Goal: Information Seeking & Learning: Learn about a topic

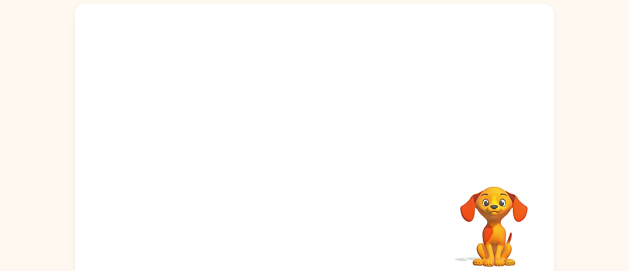
scroll to position [69, 0]
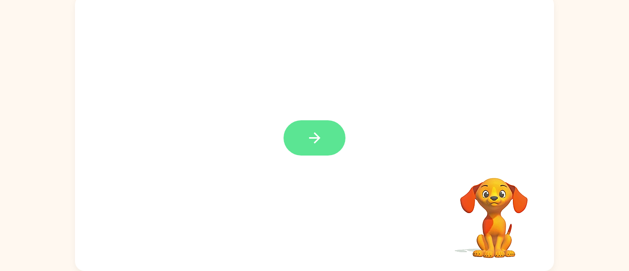
click at [311, 135] on icon "button" at bounding box center [314, 138] width 17 height 17
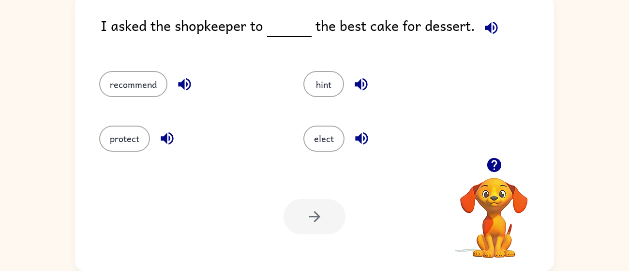
click at [490, 29] on icon "button" at bounding box center [491, 27] width 13 height 13
click at [312, 136] on button "elect" at bounding box center [323, 139] width 41 height 26
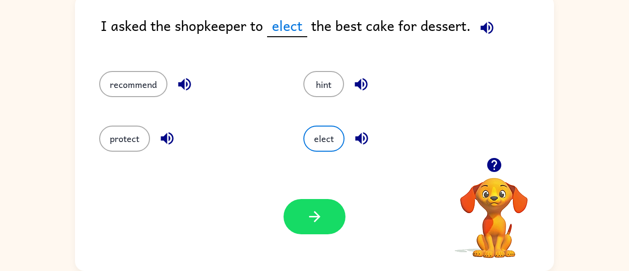
click at [177, 139] on button "button" at bounding box center [167, 138] width 25 height 25
click at [187, 83] on icon "button" at bounding box center [184, 84] width 13 height 13
click at [361, 86] on icon "button" at bounding box center [361, 84] width 17 height 17
click at [354, 130] on icon "button" at bounding box center [361, 138] width 17 height 17
click at [320, 211] on icon "button" at bounding box center [314, 217] width 17 height 17
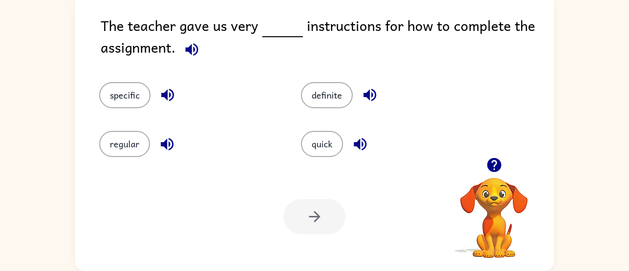
click at [198, 48] on icon "button" at bounding box center [191, 49] width 13 height 13
click at [163, 141] on icon "button" at bounding box center [167, 144] width 17 height 17
click at [166, 98] on icon "button" at bounding box center [167, 95] width 13 height 13
click at [140, 149] on button "regular" at bounding box center [124, 144] width 51 height 26
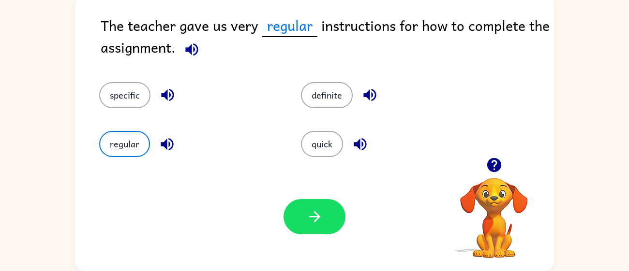
click at [355, 214] on div "Your browser must support playing .mp4 files to use Literably. Please try using…" at bounding box center [314, 217] width 479 height 109
click at [313, 199] on button "button" at bounding box center [315, 216] width 62 height 35
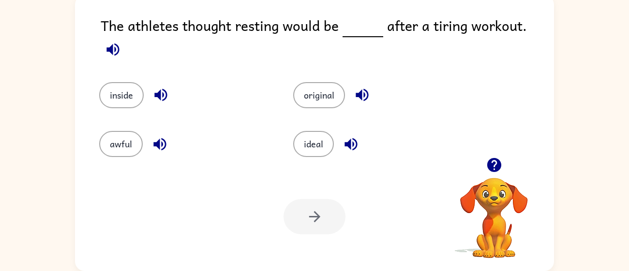
click at [121, 41] on icon "button" at bounding box center [113, 49] width 17 height 17
click at [122, 82] on button "inside" at bounding box center [121, 95] width 45 height 26
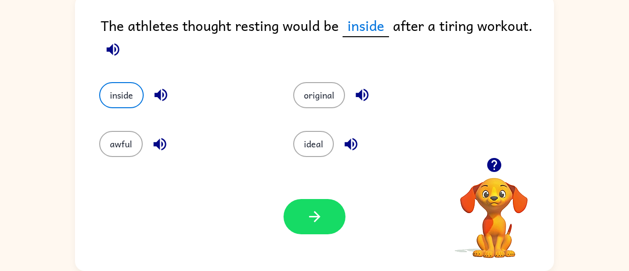
click at [187, 75] on div "inside" at bounding box center [178, 88] width 194 height 49
click at [105, 49] on icon "button" at bounding box center [113, 49] width 17 height 17
click at [306, 205] on button "button" at bounding box center [315, 216] width 62 height 35
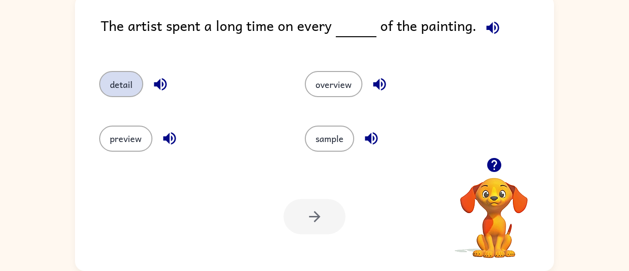
click at [120, 82] on button "detail" at bounding box center [121, 84] width 44 height 26
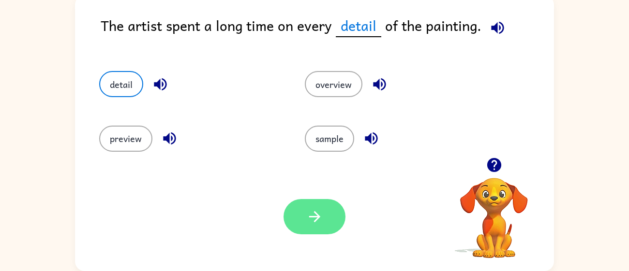
click at [304, 232] on button "button" at bounding box center [315, 216] width 62 height 35
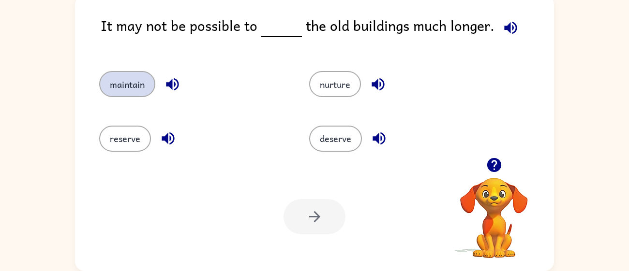
click at [118, 83] on button "maintain" at bounding box center [127, 84] width 56 height 26
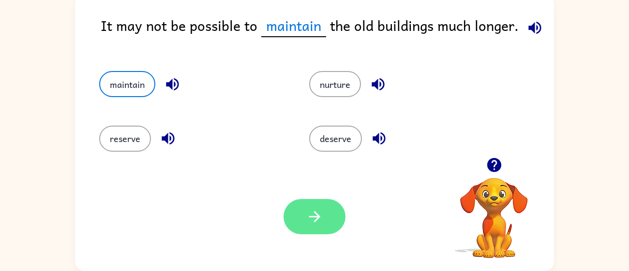
click at [316, 200] on button "button" at bounding box center [315, 216] width 62 height 35
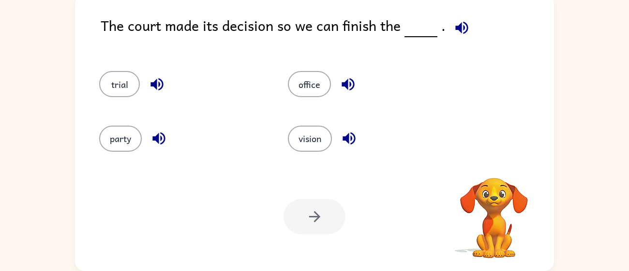
click at [208, 38] on div "The court made its decision so we can finish the ." at bounding box center [327, 33] width 453 height 37
click at [156, 83] on icon "button" at bounding box center [156, 84] width 13 height 13
click at [341, 87] on icon "button" at bounding box center [348, 84] width 17 height 17
click at [350, 134] on icon "button" at bounding box center [349, 138] width 17 height 17
click at [161, 136] on icon "button" at bounding box center [158, 138] width 17 height 17
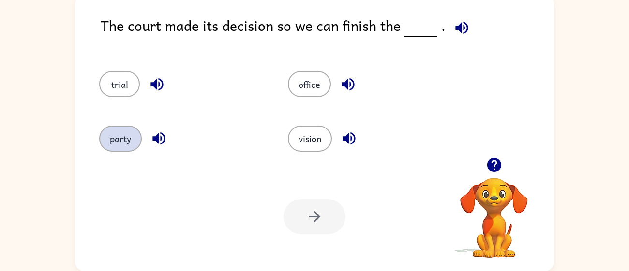
click at [133, 135] on button "party" at bounding box center [120, 139] width 43 height 26
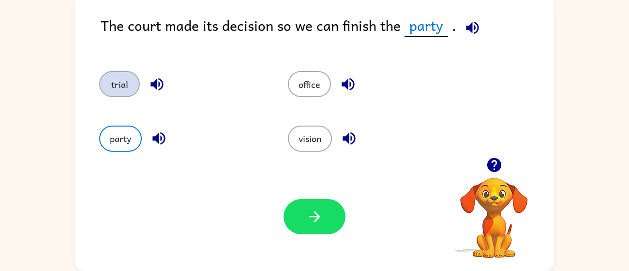
click at [109, 86] on button "trial" at bounding box center [119, 84] width 41 height 26
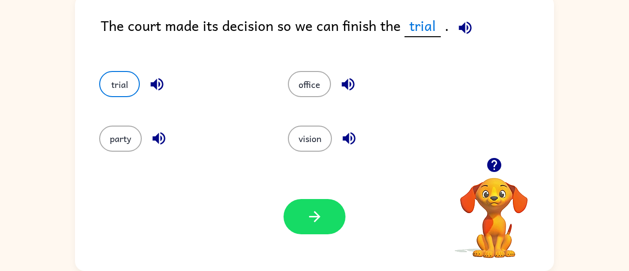
click at [152, 80] on icon "button" at bounding box center [157, 84] width 17 height 17
click at [312, 217] on icon "button" at bounding box center [314, 216] width 11 height 11
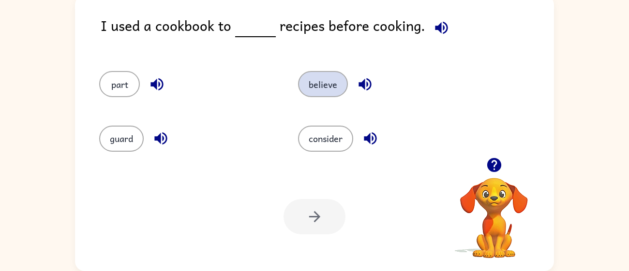
click at [321, 93] on button "believe" at bounding box center [323, 84] width 50 height 26
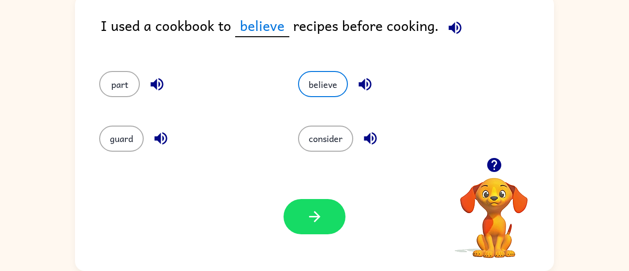
click at [459, 21] on icon "button" at bounding box center [455, 27] width 17 height 17
click at [343, 150] on button "consider" at bounding box center [325, 139] width 55 height 26
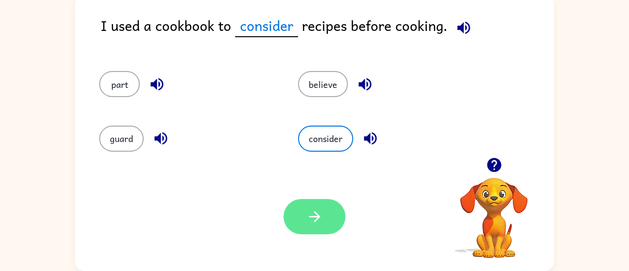
click at [309, 209] on icon "button" at bounding box center [314, 217] width 17 height 17
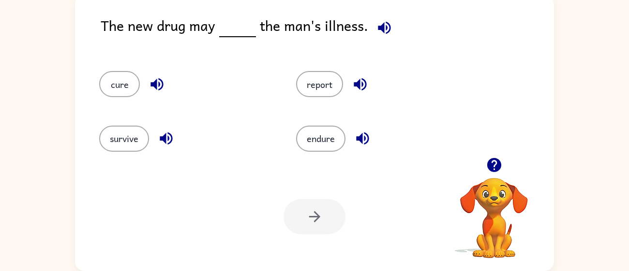
click at [129, 124] on div "survive" at bounding box center [179, 134] width 197 height 54
click at [128, 133] on button "survive" at bounding box center [124, 139] width 50 height 26
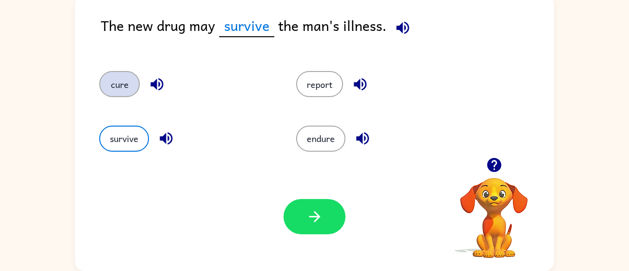
click at [128, 77] on button "cure" at bounding box center [119, 84] width 41 height 26
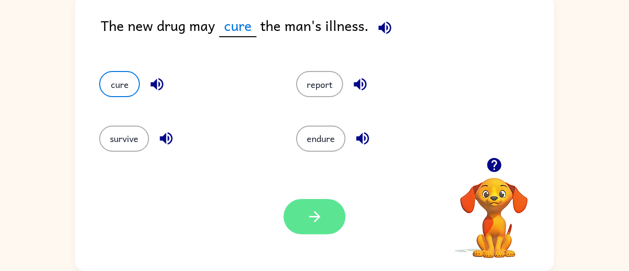
click at [301, 218] on button "button" at bounding box center [315, 216] width 62 height 35
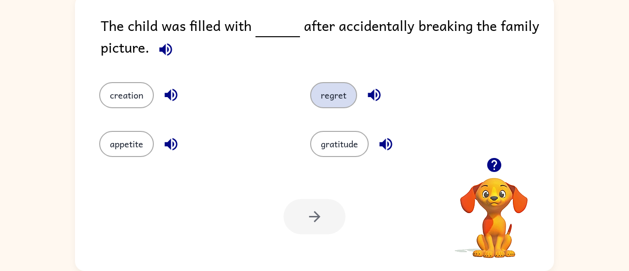
click at [337, 95] on button "regret" at bounding box center [333, 95] width 47 height 26
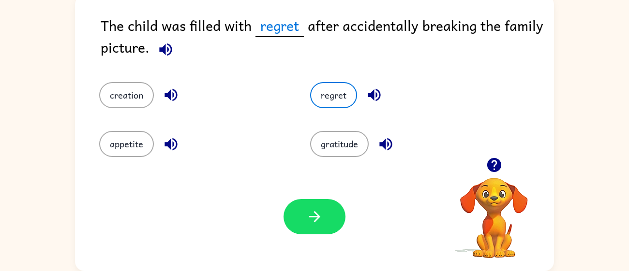
click at [366, 96] on icon "button" at bounding box center [374, 95] width 17 height 17
click at [310, 224] on icon "button" at bounding box center [314, 217] width 17 height 17
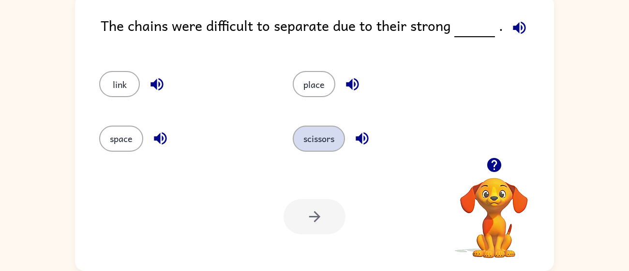
click at [326, 143] on button "scissors" at bounding box center [319, 139] width 52 height 26
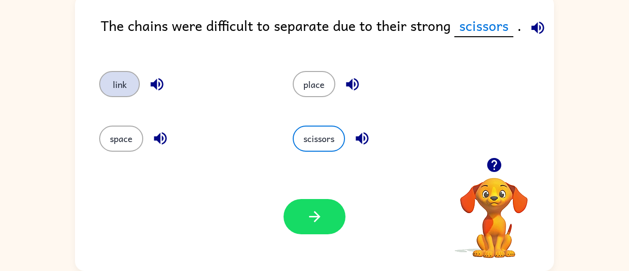
click at [123, 93] on button "link" at bounding box center [119, 84] width 41 height 26
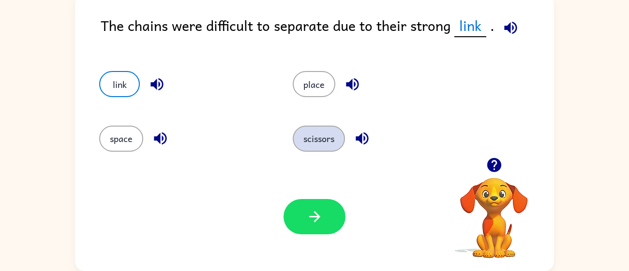
click at [306, 145] on button "scissors" at bounding box center [319, 139] width 52 height 26
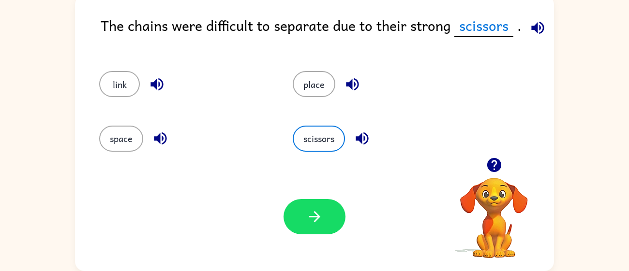
click at [165, 130] on icon "button" at bounding box center [160, 138] width 17 height 17
click at [161, 87] on icon "button" at bounding box center [157, 84] width 17 height 17
click at [535, 33] on icon "button" at bounding box center [537, 27] width 17 height 17
click at [534, 34] on icon "button" at bounding box center [537, 27] width 17 height 17
click at [113, 148] on button "space" at bounding box center [121, 139] width 44 height 26
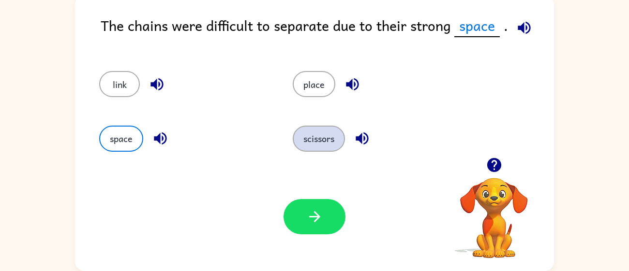
click at [310, 138] on button "scissors" at bounding box center [319, 139] width 52 height 26
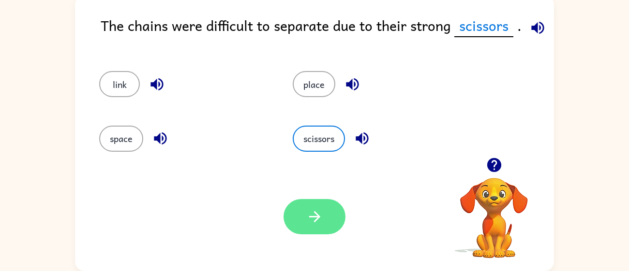
click at [302, 231] on button "button" at bounding box center [315, 216] width 62 height 35
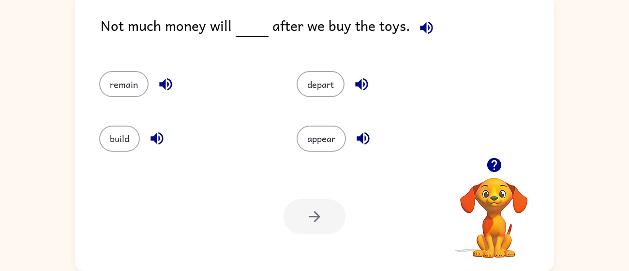
click at [309, 124] on div "appear" at bounding box center [376, 134] width 197 height 54
click at [419, 31] on icon "button" at bounding box center [426, 27] width 17 height 17
click at [123, 92] on button "remain" at bounding box center [123, 84] width 49 height 26
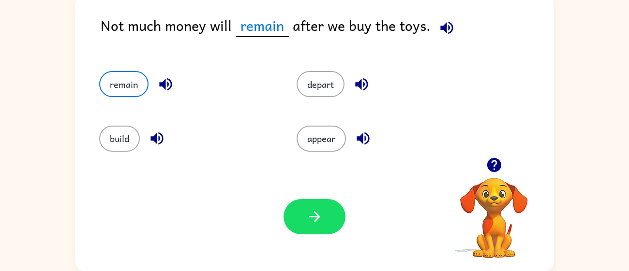
click at [166, 86] on icon "button" at bounding box center [165, 84] width 17 height 17
click at [322, 226] on button "button" at bounding box center [315, 216] width 62 height 35
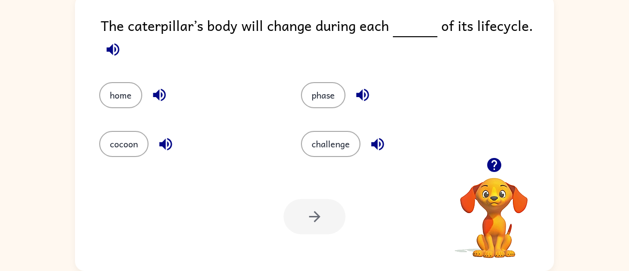
click at [105, 55] on icon "button" at bounding box center [113, 49] width 17 height 17
click at [164, 94] on icon "button" at bounding box center [159, 95] width 13 height 13
click at [170, 136] on icon "button" at bounding box center [165, 144] width 17 height 17
click at [366, 85] on button "button" at bounding box center [362, 95] width 25 height 25
click at [380, 138] on icon "button" at bounding box center [377, 144] width 17 height 17
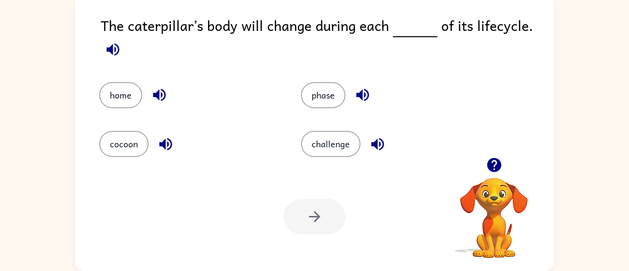
click at [96, 144] on div "cocoon" at bounding box center [182, 137] width 202 height 49
click at [108, 145] on button "cocoon" at bounding box center [123, 144] width 49 height 26
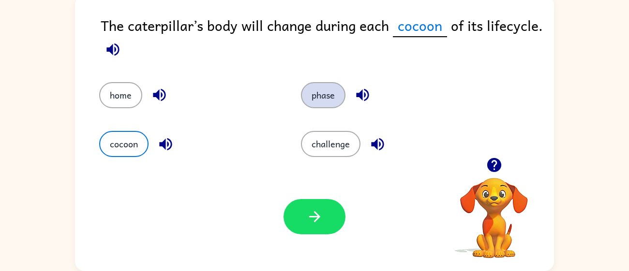
click at [337, 86] on button "phase" at bounding box center [323, 95] width 45 height 26
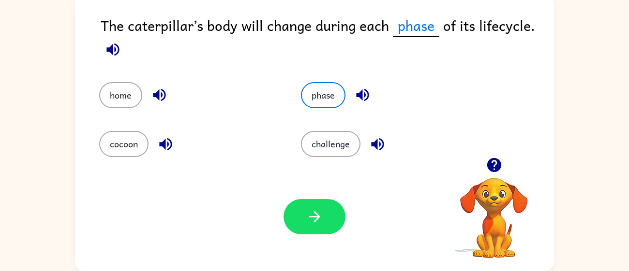
click at [371, 91] on icon "button" at bounding box center [362, 95] width 17 height 17
click at [322, 218] on icon "button" at bounding box center [314, 217] width 17 height 17
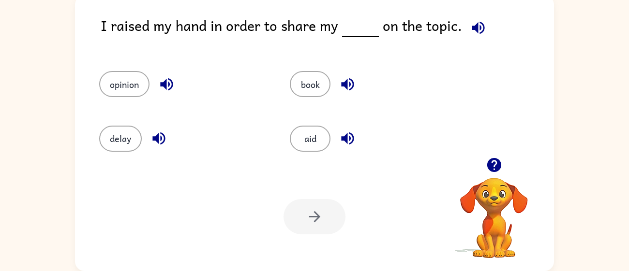
click at [472, 33] on icon "button" at bounding box center [478, 27] width 17 height 17
click at [171, 74] on button "button" at bounding box center [166, 84] width 25 height 25
click at [164, 144] on icon "button" at bounding box center [158, 138] width 17 height 17
click at [344, 96] on button "button" at bounding box center [347, 84] width 25 height 25
click at [351, 136] on icon "button" at bounding box center [347, 138] width 17 height 17
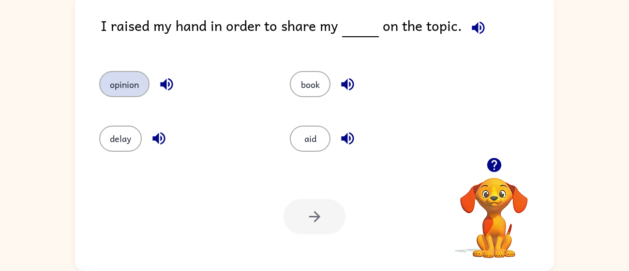
click at [146, 76] on button "opinion" at bounding box center [124, 84] width 50 height 26
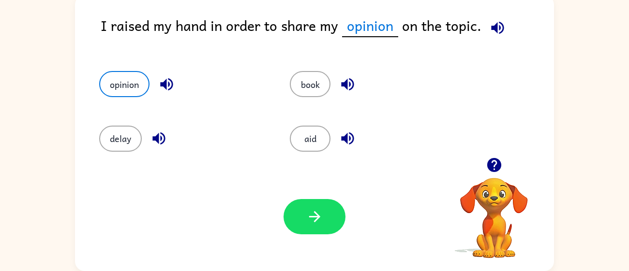
click at [295, 200] on div at bounding box center [315, 216] width 62 height 35
click at [329, 227] on button "button" at bounding box center [315, 216] width 62 height 35
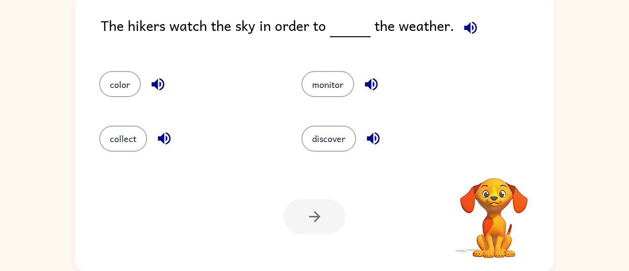
click at [347, 203] on div "Your browser must support playing .mp4 files to use Literably. Please try using…" at bounding box center [314, 217] width 479 height 109
click at [469, 32] on icon "button" at bounding box center [470, 27] width 13 height 13
click at [163, 87] on icon "button" at bounding box center [157, 84] width 13 height 13
click at [163, 137] on icon "button" at bounding box center [164, 139] width 13 height 13
click at [376, 81] on icon "button" at bounding box center [371, 84] width 13 height 13
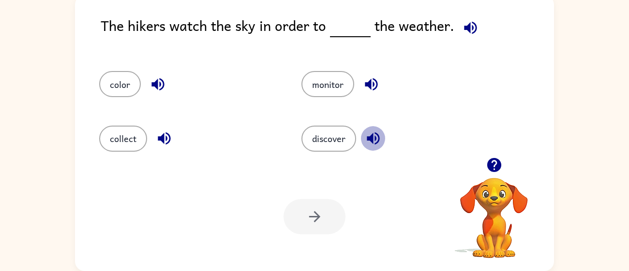
click at [374, 133] on icon "button" at bounding box center [373, 139] width 13 height 13
click at [320, 88] on button "monitor" at bounding box center [327, 84] width 53 height 26
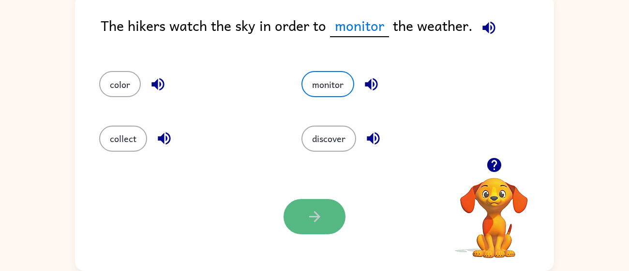
click at [303, 207] on button "button" at bounding box center [315, 216] width 62 height 35
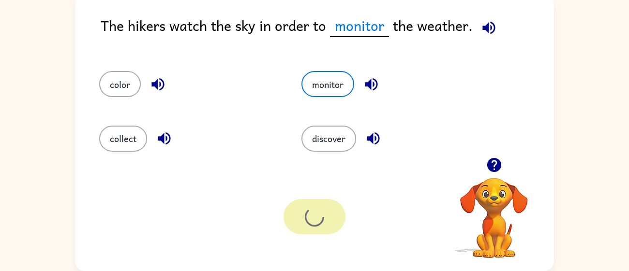
click at [303, 207] on div at bounding box center [315, 216] width 62 height 35
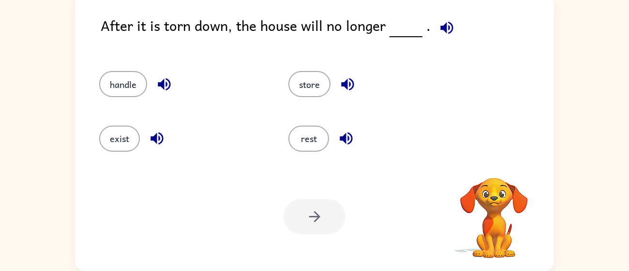
click at [303, 206] on div at bounding box center [315, 216] width 62 height 35
click at [442, 31] on icon "button" at bounding box center [446, 27] width 13 height 13
click at [159, 144] on icon "button" at bounding box center [156, 139] width 13 height 13
click at [167, 86] on icon "button" at bounding box center [164, 84] width 17 height 17
click at [353, 139] on icon "button" at bounding box center [346, 138] width 17 height 17
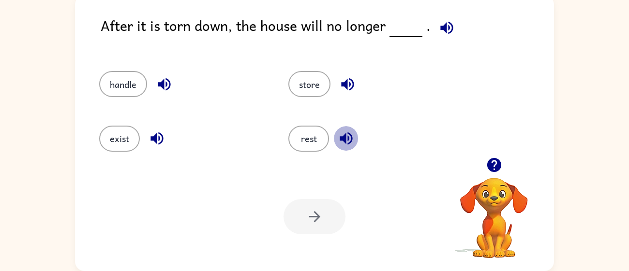
click at [353, 139] on icon "button" at bounding box center [346, 138] width 17 height 17
click at [349, 133] on icon "button" at bounding box center [346, 138] width 17 height 17
click at [346, 84] on icon "button" at bounding box center [347, 84] width 13 height 13
click at [104, 141] on button "exist" at bounding box center [119, 139] width 41 height 26
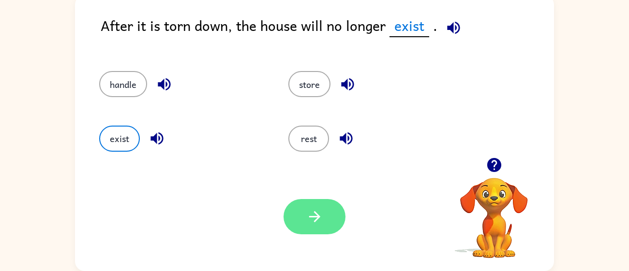
click at [330, 212] on button "button" at bounding box center [315, 216] width 62 height 35
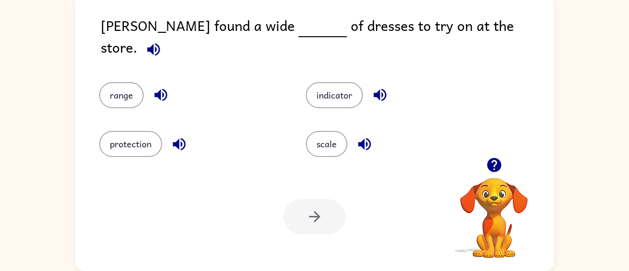
click at [162, 41] on icon "button" at bounding box center [153, 49] width 17 height 17
click at [165, 87] on icon "button" at bounding box center [160, 95] width 17 height 17
click at [447, 21] on div "[PERSON_NAME] found a wide of dresses to try on at the store." at bounding box center [327, 39] width 453 height 48
click at [157, 90] on icon "button" at bounding box center [160, 95] width 17 height 17
click at [174, 138] on icon "button" at bounding box center [179, 144] width 13 height 13
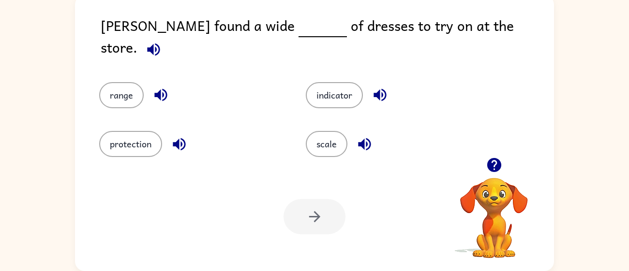
click at [366, 85] on div "indicator" at bounding box center [398, 95] width 184 height 26
click at [374, 89] on icon "button" at bounding box center [380, 95] width 13 height 13
click at [365, 136] on icon "button" at bounding box center [364, 144] width 17 height 17
click at [350, 95] on button "indicator" at bounding box center [334, 95] width 57 height 26
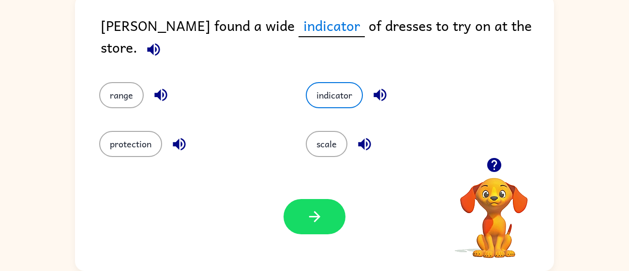
click at [495, 164] on icon "button" at bounding box center [494, 165] width 17 height 17
click at [495, 164] on video "Your browser must support playing .mp4 files to use Literably. Please try using…" at bounding box center [494, 211] width 97 height 97
click at [493, 166] on icon "button" at bounding box center [494, 165] width 14 height 14
click at [493, 166] on video "Your browser must support playing .mp4 files to use Literably. Please try using…" at bounding box center [494, 211] width 97 height 97
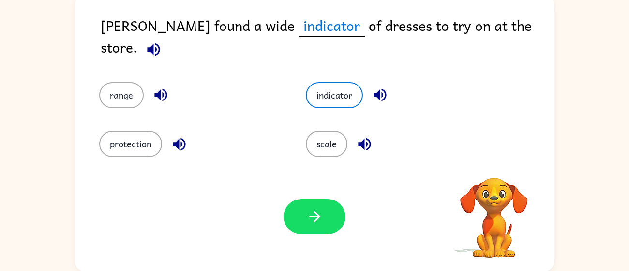
click at [493, 166] on video "Your browser must support playing .mp4 files to use Literably. Please try using…" at bounding box center [494, 211] width 97 height 97
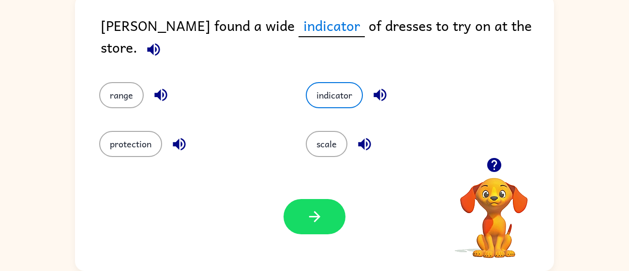
click at [489, 164] on icon "button" at bounding box center [494, 165] width 14 height 14
click at [314, 224] on icon "button" at bounding box center [314, 217] width 17 height 17
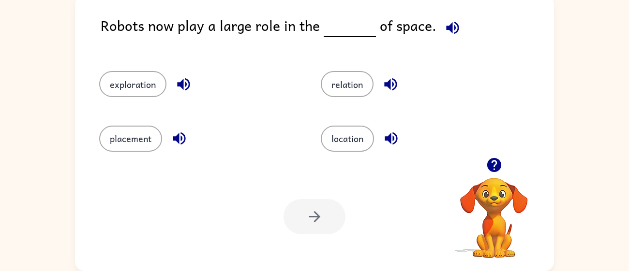
click at [494, 162] on icon "button" at bounding box center [494, 165] width 17 height 17
click at [444, 36] on button "button" at bounding box center [452, 27] width 25 height 25
click at [150, 72] on button "exploration" at bounding box center [132, 84] width 67 height 26
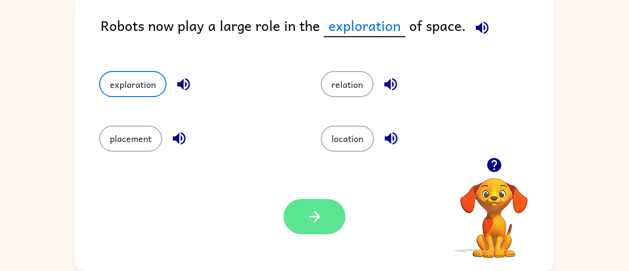
click at [320, 222] on icon "button" at bounding box center [314, 217] width 17 height 17
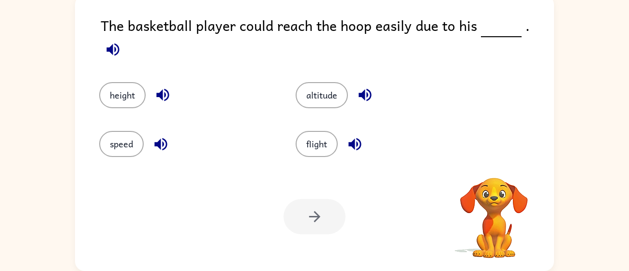
click at [320, 222] on div at bounding box center [315, 216] width 62 height 35
click at [119, 43] on icon "button" at bounding box center [112, 49] width 13 height 13
click at [498, 174] on button "button" at bounding box center [494, 165] width 25 height 25
click at [167, 87] on icon "button" at bounding box center [162, 95] width 17 height 17
click at [131, 91] on button "height" at bounding box center [122, 95] width 46 height 26
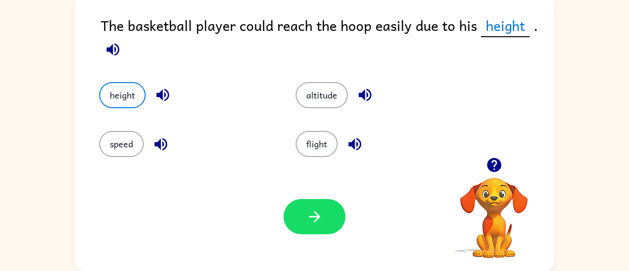
click at [168, 91] on icon "button" at bounding box center [162, 95] width 17 height 17
click at [166, 95] on icon "button" at bounding box center [162, 95] width 17 height 17
click at [299, 218] on button "button" at bounding box center [315, 216] width 62 height 35
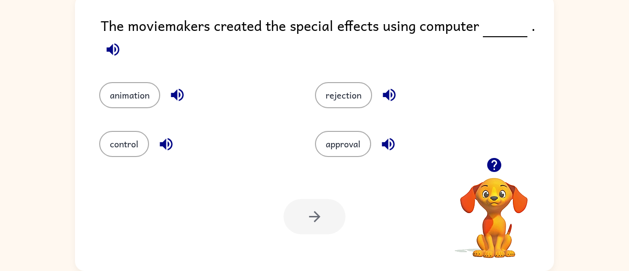
click at [103, 47] on button "button" at bounding box center [113, 49] width 25 height 25
click at [105, 45] on icon "button" at bounding box center [113, 49] width 17 height 17
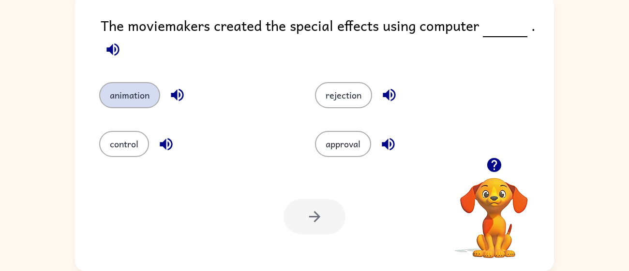
click at [151, 98] on button "animation" at bounding box center [129, 95] width 61 height 26
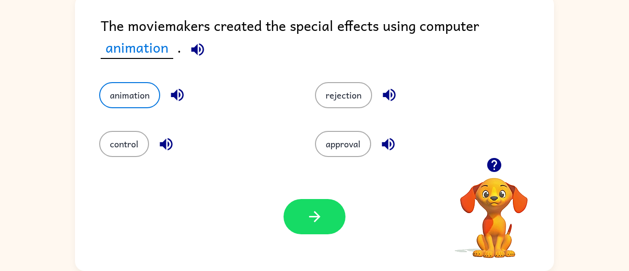
click at [175, 75] on div "animation" at bounding box center [189, 88] width 216 height 49
click at [312, 217] on icon "button" at bounding box center [314, 216] width 11 height 11
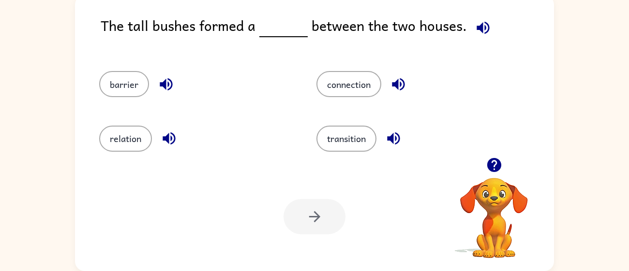
click at [475, 33] on icon "button" at bounding box center [483, 27] width 17 height 17
click at [111, 77] on button "barrier" at bounding box center [124, 84] width 50 height 26
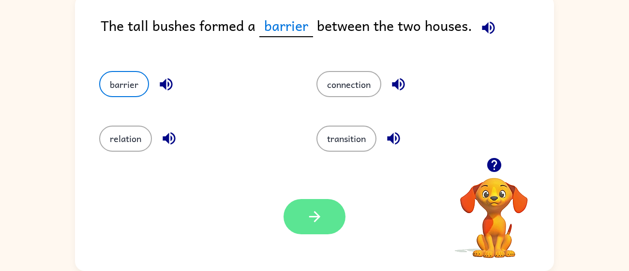
click at [324, 230] on button "button" at bounding box center [315, 216] width 62 height 35
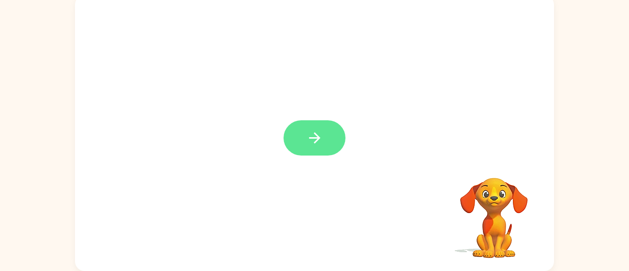
click at [325, 137] on button "button" at bounding box center [315, 137] width 62 height 35
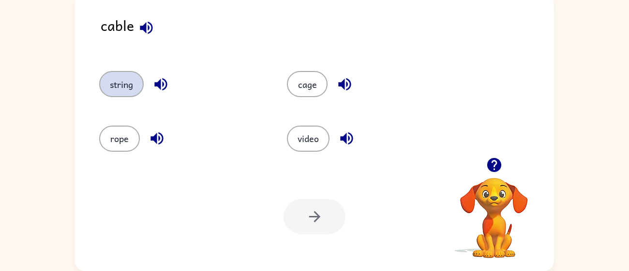
click at [128, 96] on button "string" at bounding box center [121, 84] width 45 height 26
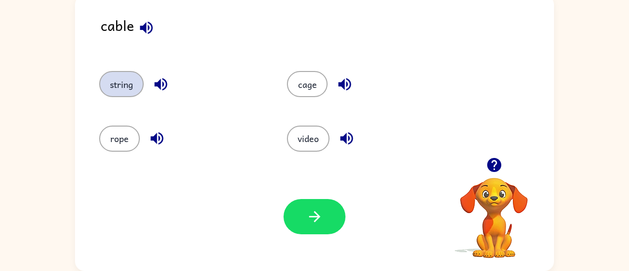
click at [128, 96] on button "string" at bounding box center [121, 84] width 45 height 26
click at [152, 29] on icon "button" at bounding box center [146, 27] width 17 height 17
click at [154, 35] on icon "button" at bounding box center [146, 27] width 17 height 17
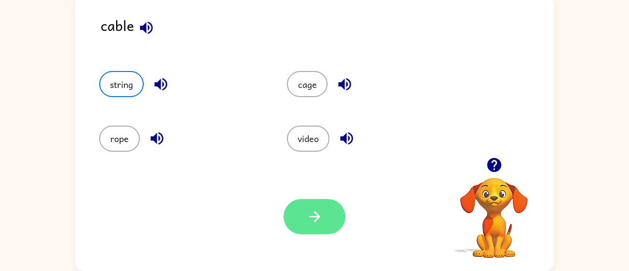
click at [298, 224] on button "button" at bounding box center [315, 216] width 62 height 35
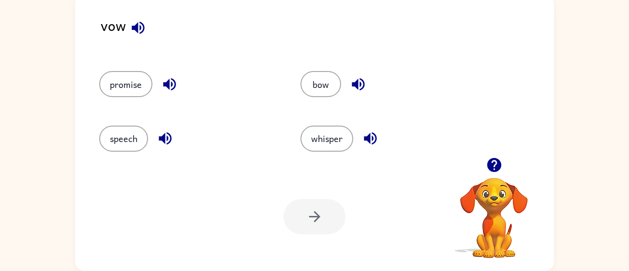
click at [144, 31] on icon "button" at bounding box center [138, 27] width 17 height 17
click at [141, 21] on icon "button" at bounding box center [138, 27] width 17 height 17
click at [142, 24] on icon "button" at bounding box center [138, 27] width 13 height 13
click at [353, 91] on icon "button" at bounding box center [358, 84] width 17 height 17
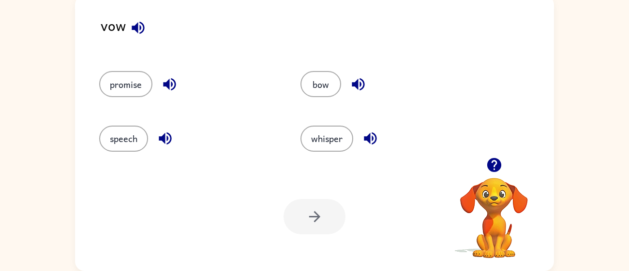
click at [371, 88] on div "bow" at bounding box center [389, 84] width 179 height 26
click at [365, 86] on icon "button" at bounding box center [358, 84] width 17 height 17
click at [143, 25] on icon "button" at bounding box center [138, 27] width 13 height 13
click at [132, 139] on button "speech" at bounding box center [123, 139] width 49 height 26
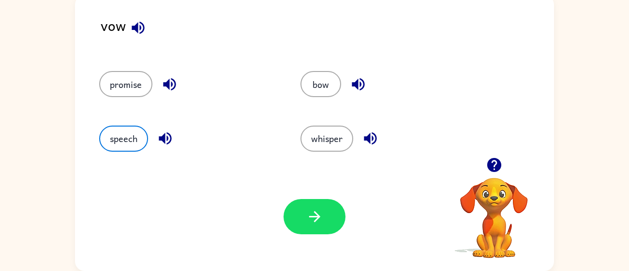
click at [159, 139] on icon "button" at bounding box center [165, 139] width 13 height 13
click at [322, 85] on button "bow" at bounding box center [320, 84] width 41 height 26
click at [359, 88] on icon "button" at bounding box center [358, 84] width 17 height 17
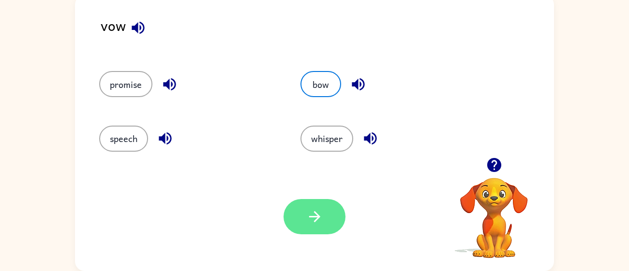
click at [330, 231] on button "button" at bounding box center [315, 216] width 62 height 35
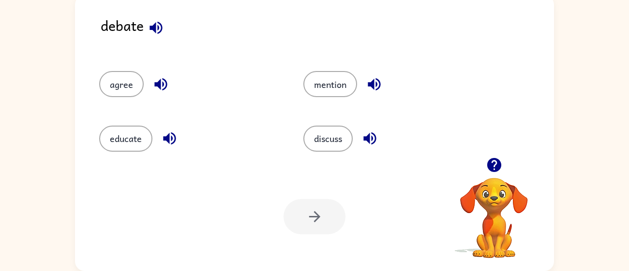
click at [159, 36] on button "button" at bounding box center [156, 27] width 25 height 25
click at [167, 132] on icon "button" at bounding box center [169, 138] width 17 height 17
click at [161, 20] on icon "button" at bounding box center [156, 27] width 17 height 17
click at [375, 85] on icon "button" at bounding box center [374, 84] width 17 height 17
click at [502, 166] on icon "button" at bounding box center [494, 165] width 17 height 17
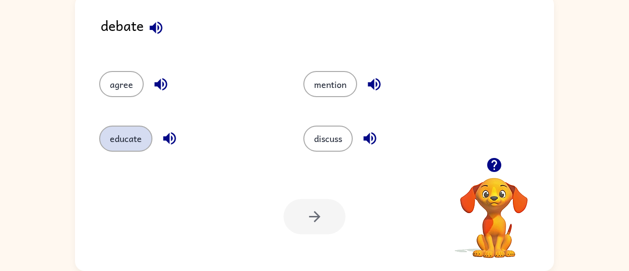
click at [130, 131] on button "educate" at bounding box center [125, 139] width 53 height 26
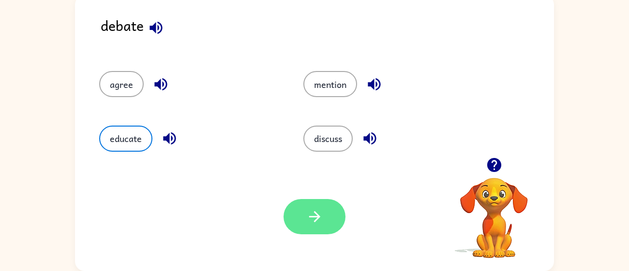
click at [303, 201] on button "button" at bounding box center [315, 216] width 62 height 35
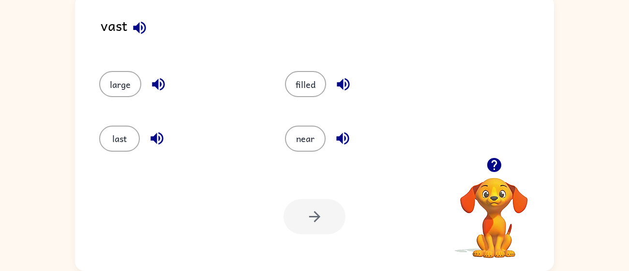
click at [156, 146] on icon "button" at bounding box center [157, 138] width 17 height 17
click at [139, 28] on icon "button" at bounding box center [139, 27] width 13 height 13
click at [143, 28] on icon "button" at bounding box center [139, 27] width 17 height 17
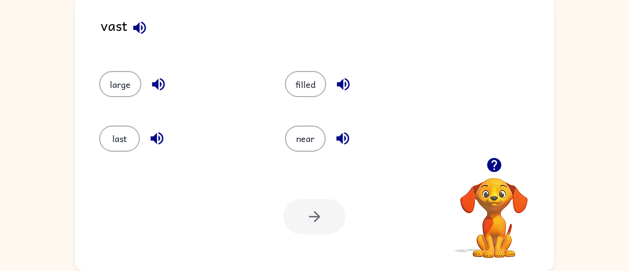
click at [140, 28] on icon "button" at bounding box center [139, 27] width 17 height 17
click at [107, 135] on button "last" at bounding box center [119, 139] width 41 height 26
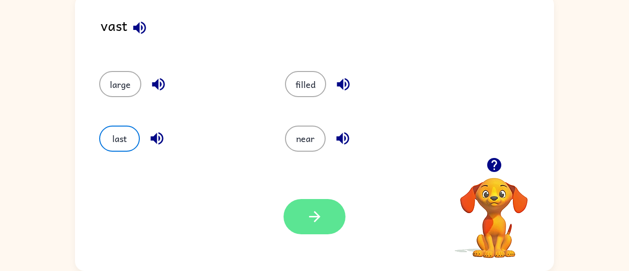
click at [329, 199] on button "button" at bounding box center [315, 216] width 62 height 35
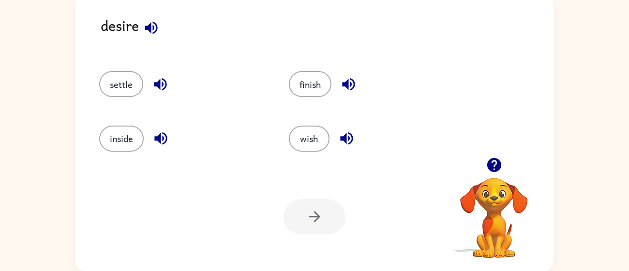
click at [153, 30] on icon "button" at bounding box center [151, 27] width 17 height 17
click at [162, 131] on icon "button" at bounding box center [160, 138] width 17 height 17
click at [150, 90] on button "button" at bounding box center [160, 84] width 25 height 25
click at [188, 61] on div "settle" at bounding box center [176, 80] width 190 height 54
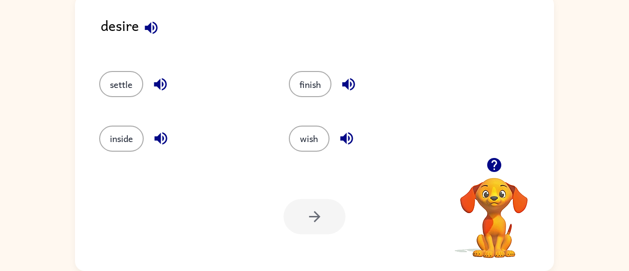
click at [151, 32] on icon "button" at bounding box center [151, 27] width 17 height 17
click at [161, 83] on icon "button" at bounding box center [160, 84] width 17 height 17
click at [109, 87] on button "settle" at bounding box center [121, 84] width 44 height 26
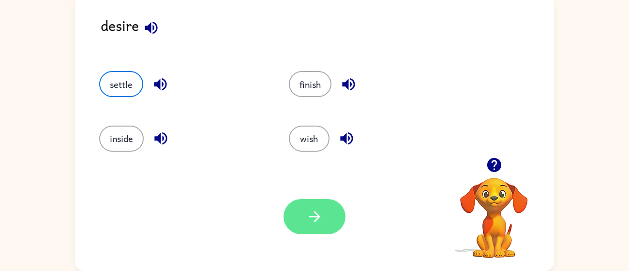
click at [285, 209] on button "button" at bounding box center [315, 216] width 62 height 35
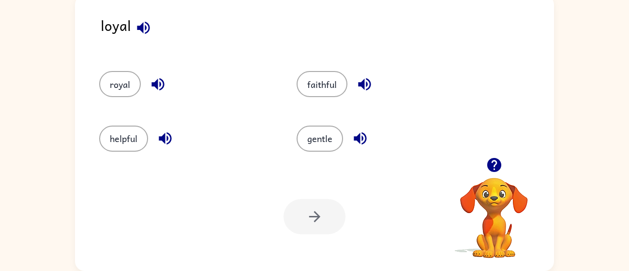
click at [143, 30] on icon "button" at bounding box center [143, 27] width 17 height 17
click at [159, 90] on icon "button" at bounding box center [158, 84] width 17 height 17
click at [113, 78] on button "royal" at bounding box center [120, 84] width 42 height 26
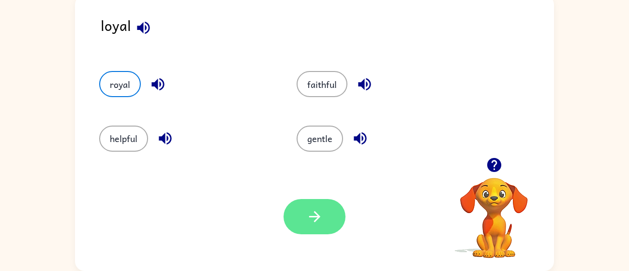
click at [331, 223] on button "button" at bounding box center [315, 216] width 62 height 35
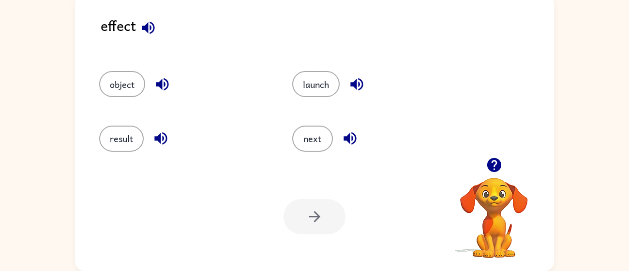
click at [143, 28] on icon "button" at bounding box center [148, 27] width 13 height 13
click at [156, 85] on icon "button" at bounding box center [162, 84] width 13 height 13
click at [111, 77] on button "object" at bounding box center [122, 84] width 46 height 26
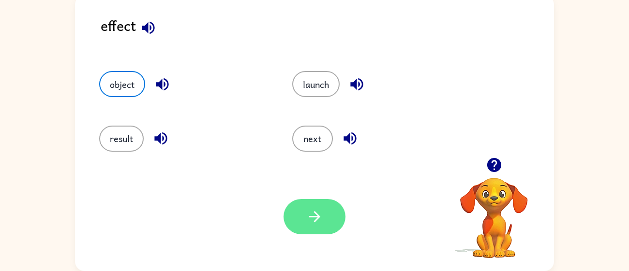
click at [331, 215] on button "button" at bounding box center [315, 216] width 62 height 35
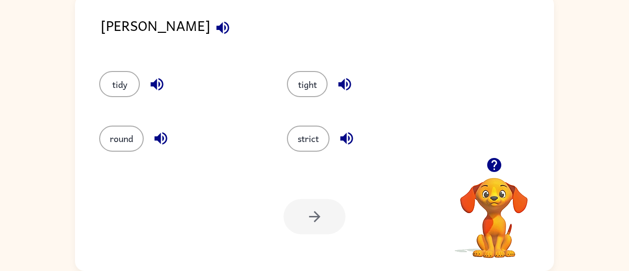
click at [214, 24] on icon "button" at bounding box center [222, 27] width 17 height 17
click at [298, 145] on button "strict" at bounding box center [308, 139] width 43 height 26
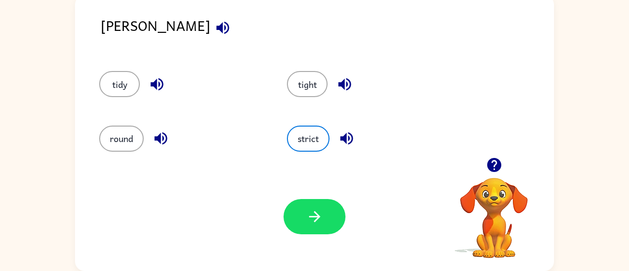
click at [350, 135] on icon "button" at bounding box center [346, 138] width 17 height 17
click at [216, 27] on icon "button" at bounding box center [222, 27] width 13 height 13
click at [164, 89] on icon "button" at bounding box center [157, 84] width 17 height 17
click at [165, 131] on icon "button" at bounding box center [160, 138] width 17 height 17
click at [344, 76] on icon "button" at bounding box center [344, 84] width 17 height 17
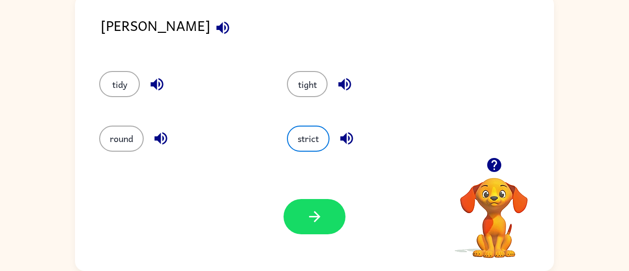
click at [216, 22] on icon "button" at bounding box center [222, 27] width 13 height 13
click at [214, 22] on icon "button" at bounding box center [222, 27] width 17 height 17
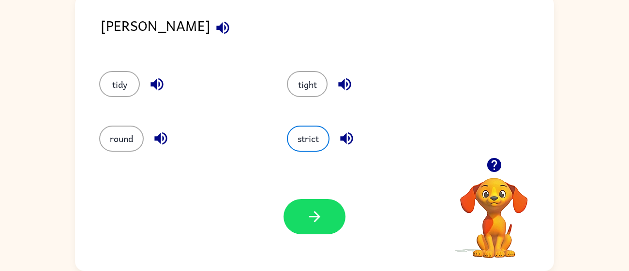
click at [216, 22] on icon "button" at bounding box center [222, 27] width 13 height 13
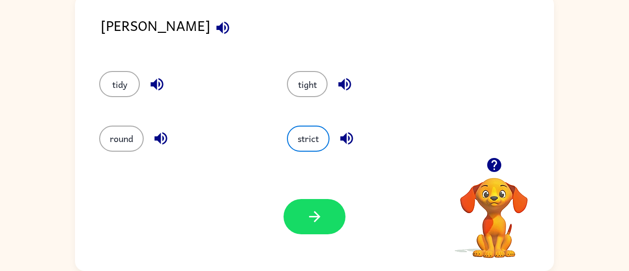
click at [216, 22] on icon "button" at bounding box center [222, 27] width 13 height 13
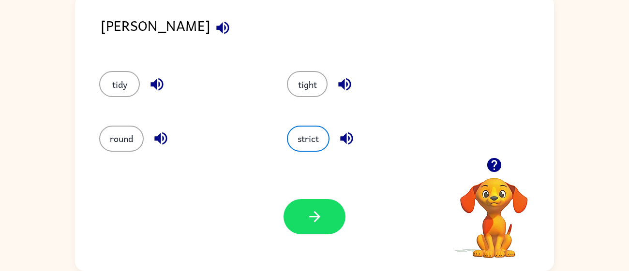
click at [216, 22] on icon "button" at bounding box center [222, 27] width 13 height 13
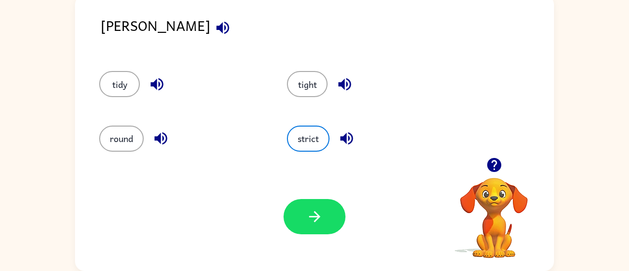
click at [214, 20] on icon "button" at bounding box center [222, 27] width 17 height 17
click at [130, 139] on button "round" at bounding box center [121, 139] width 45 height 26
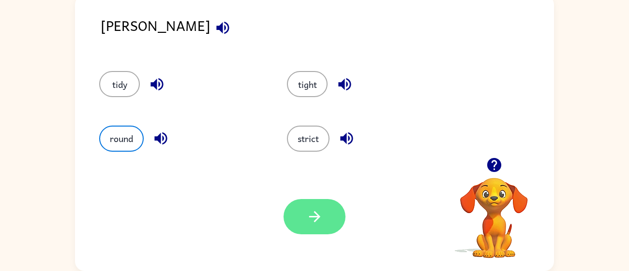
click at [317, 227] on button "button" at bounding box center [315, 216] width 62 height 35
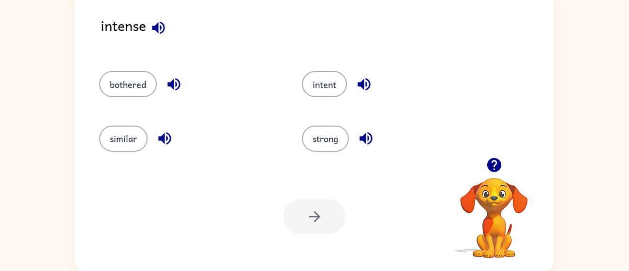
click at [357, 80] on icon "button" at bounding box center [364, 84] width 17 height 17
click at [162, 25] on icon "button" at bounding box center [158, 27] width 17 height 17
click at [333, 79] on button "intent" at bounding box center [324, 84] width 45 height 26
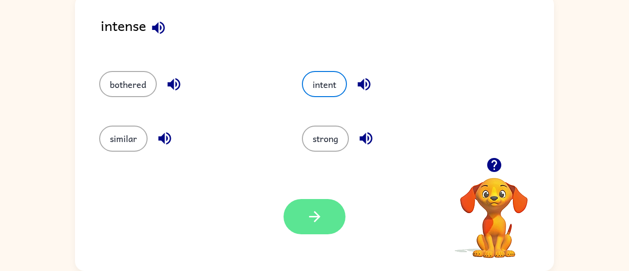
click at [299, 213] on button "button" at bounding box center [315, 216] width 62 height 35
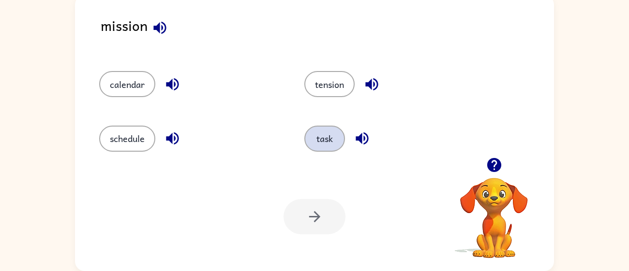
click at [334, 138] on button "task" at bounding box center [324, 139] width 41 height 26
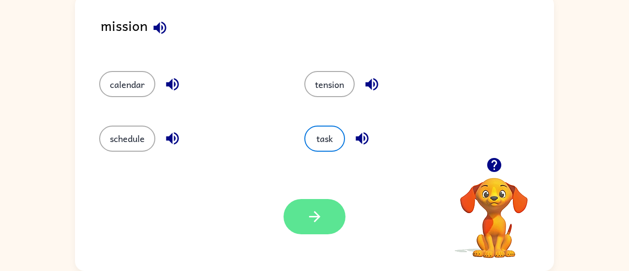
click at [308, 205] on button "button" at bounding box center [315, 216] width 62 height 35
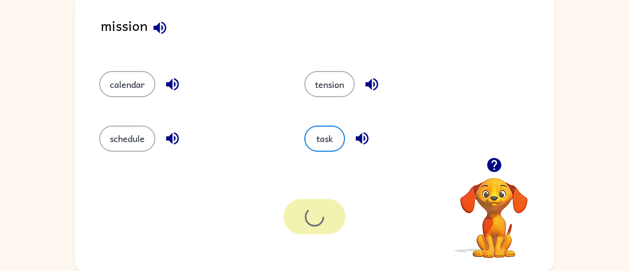
scroll to position [51, 0]
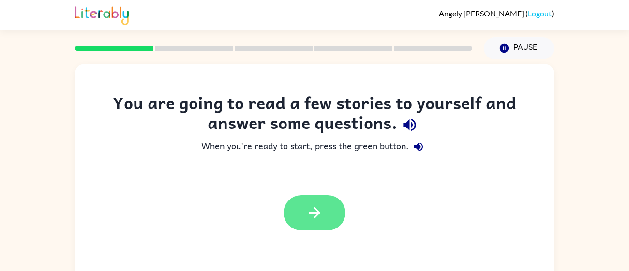
click at [306, 208] on icon "button" at bounding box center [314, 213] width 17 height 17
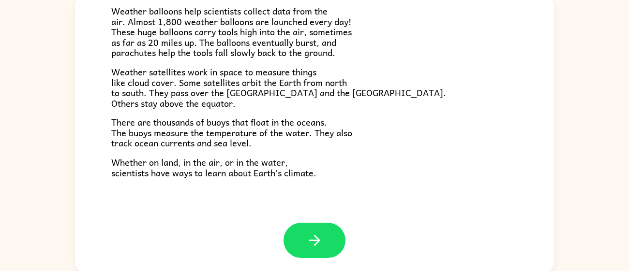
scroll to position [69, 0]
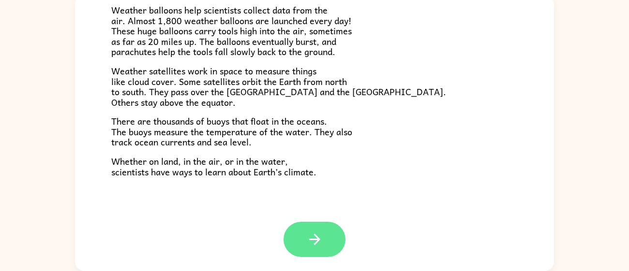
click at [333, 238] on button "button" at bounding box center [315, 239] width 62 height 35
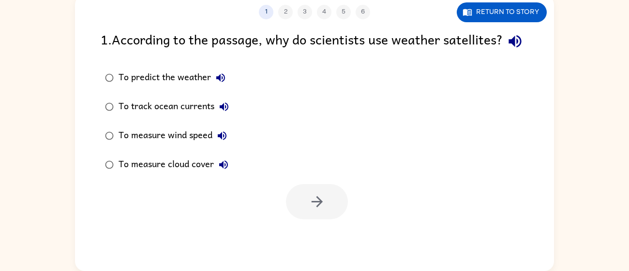
scroll to position [0, 0]
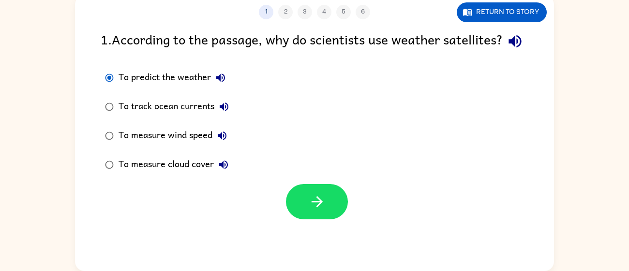
click at [221, 84] on icon "button" at bounding box center [221, 78] width 12 height 12
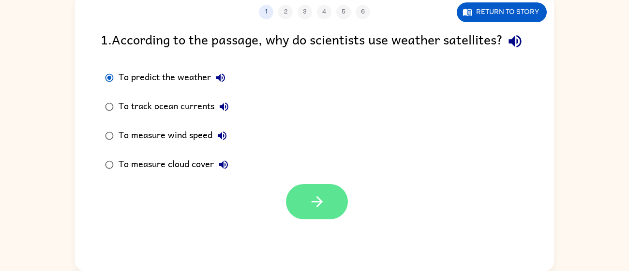
click at [311, 210] on icon "button" at bounding box center [317, 202] width 17 height 17
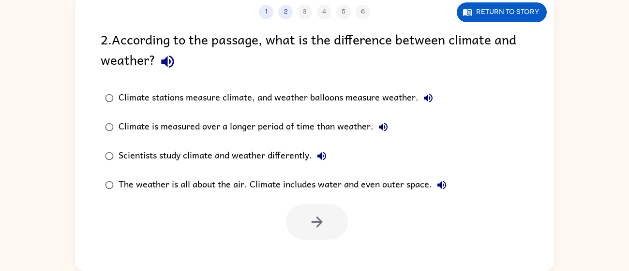
click at [162, 63] on icon "button" at bounding box center [167, 62] width 13 height 13
click at [428, 99] on icon "button" at bounding box center [428, 98] width 12 height 12
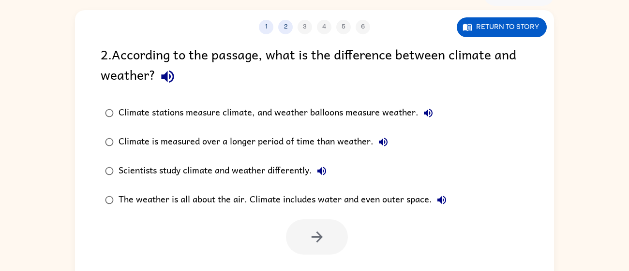
scroll to position [69, 0]
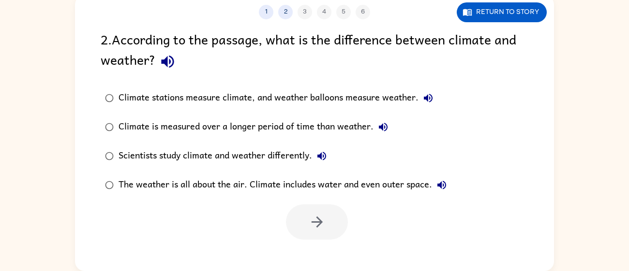
click at [385, 129] on icon "button" at bounding box center [383, 127] width 12 height 12
click at [320, 157] on icon "button" at bounding box center [321, 156] width 9 height 9
click at [443, 183] on icon "button" at bounding box center [441, 185] width 9 height 9
click at [432, 98] on icon "button" at bounding box center [428, 98] width 9 height 9
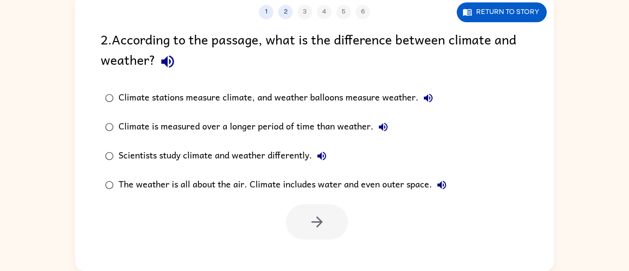
click at [305, 125] on div "Climate is measured over a longer period of time than weather." at bounding box center [256, 127] width 274 height 19
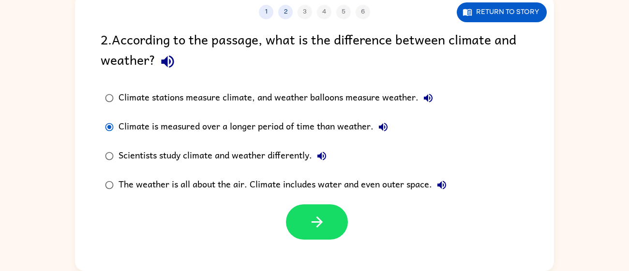
click at [121, 155] on div "Scientists study climate and weather differently." at bounding box center [225, 156] width 213 height 19
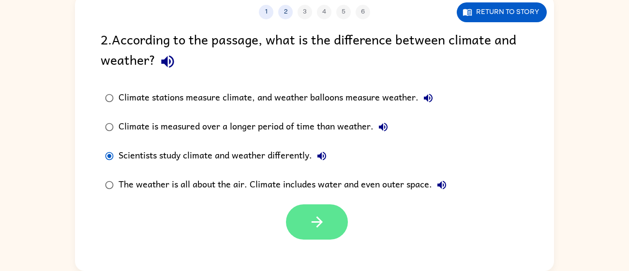
click at [293, 215] on button "button" at bounding box center [317, 222] width 62 height 35
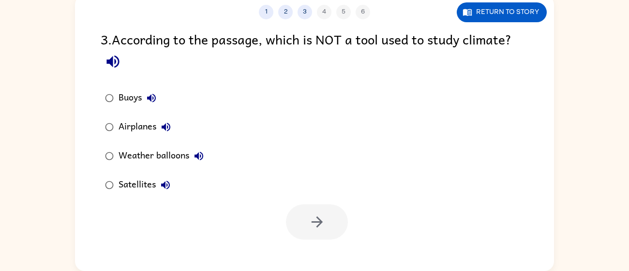
click at [121, 64] on button "button" at bounding box center [113, 61] width 25 height 25
click at [139, 97] on div "Buoys" at bounding box center [140, 98] width 43 height 19
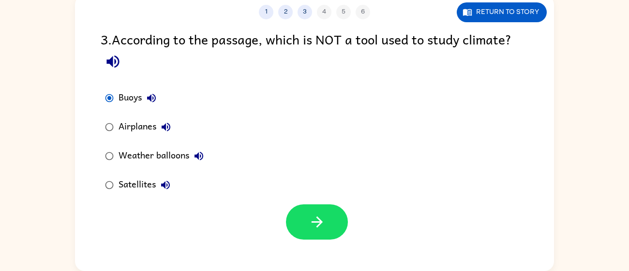
click at [149, 127] on div "Airplanes" at bounding box center [147, 127] width 57 height 19
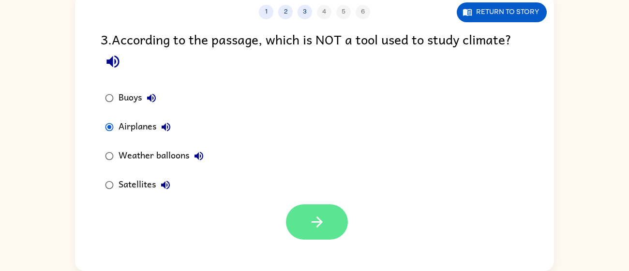
click at [306, 220] on button "button" at bounding box center [317, 222] width 62 height 35
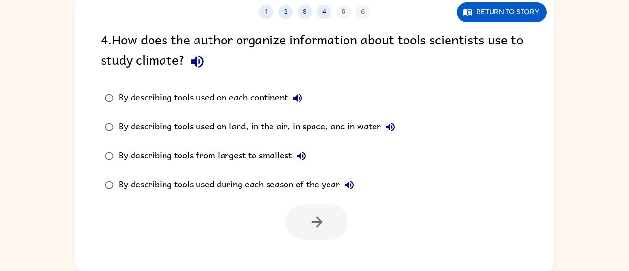
click at [193, 66] on icon "button" at bounding box center [197, 61] width 17 height 17
click at [208, 59] on button "button" at bounding box center [197, 61] width 25 height 25
click at [299, 159] on icon "button" at bounding box center [302, 156] width 12 height 12
click at [301, 106] on button "By describing tools used on each continent" at bounding box center [297, 98] width 19 height 19
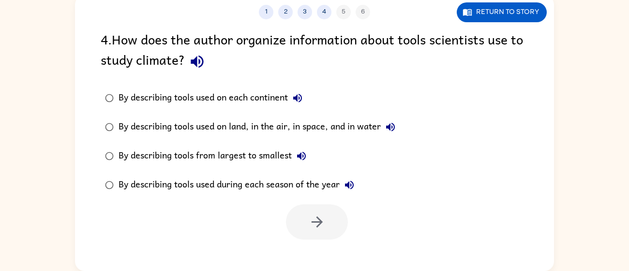
click at [352, 186] on icon "button" at bounding box center [349, 185] width 9 height 9
click at [177, 179] on div "By describing tools used during each season of the year" at bounding box center [239, 185] width 240 height 19
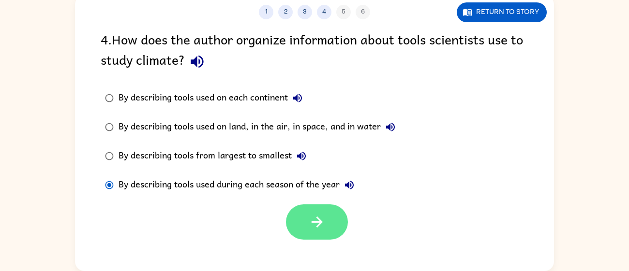
click at [300, 222] on button "button" at bounding box center [317, 222] width 62 height 35
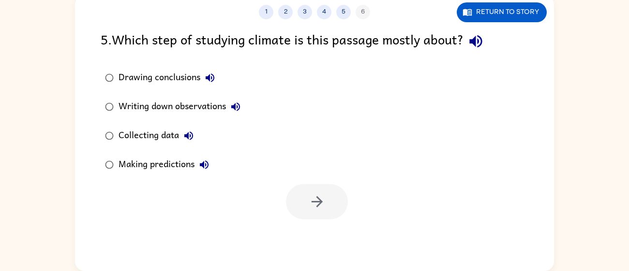
click at [263, 89] on div "Drawing conclusions Writing down observations Collecting data Making predictions" at bounding box center [327, 121] width 453 height 116
click at [159, 130] on div "Collecting data" at bounding box center [159, 135] width 80 height 19
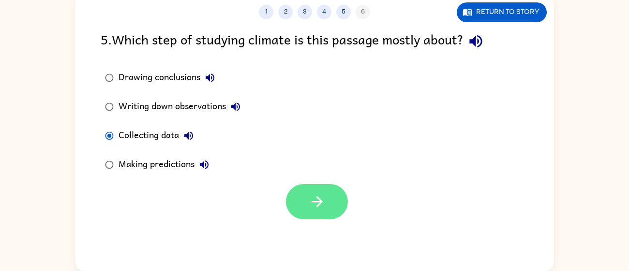
click at [306, 192] on button "button" at bounding box center [317, 201] width 62 height 35
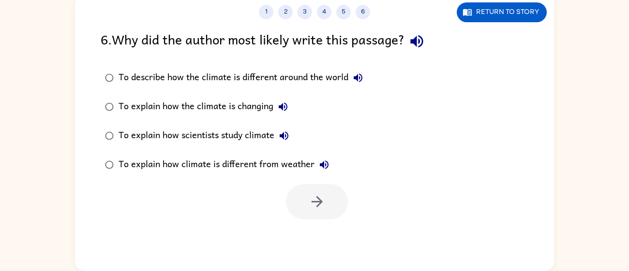
click at [456, 48] on div "6 . Why did the author most likely write this passage?" at bounding box center [315, 41] width 428 height 25
click at [262, 129] on div "To explain how scientists study climate" at bounding box center [206, 135] width 175 height 19
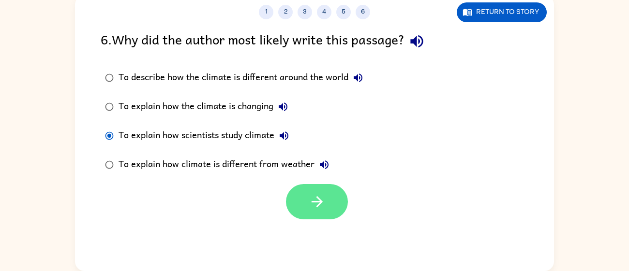
click at [306, 215] on button "button" at bounding box center [317, 201] width 62 height 35
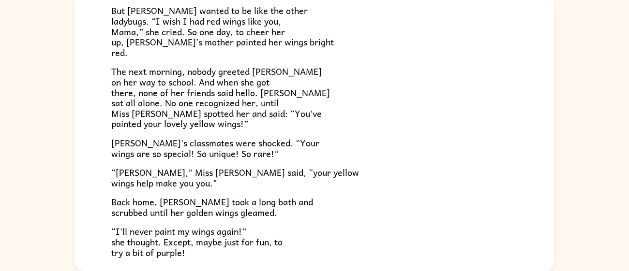
scroll to position [183, 0]
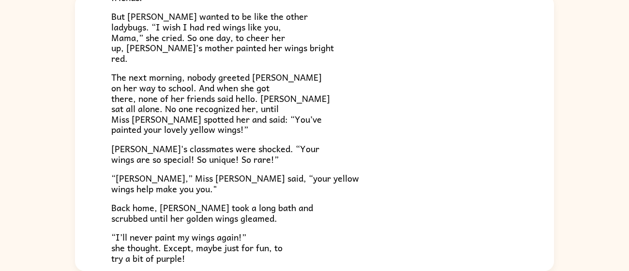
click at [205, 145] on span "Lily's classmates were shocked. “Your wings are so special! So unique! So rare!”" at bounding box center [215, 154] width 208 height 25
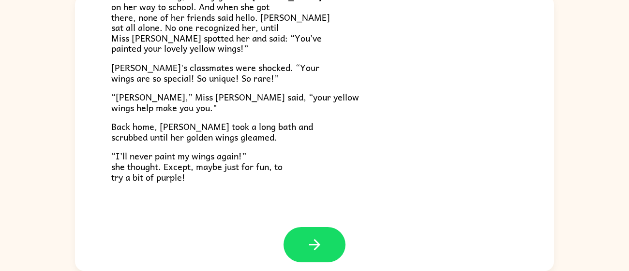
scroll to position [270, 0]
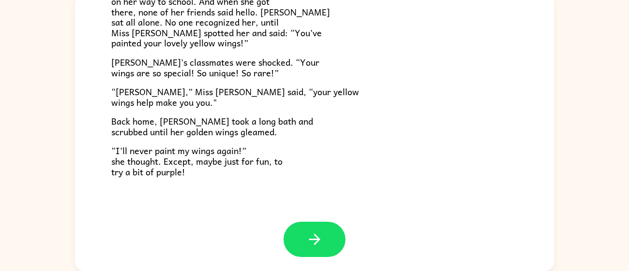
click at [301, 239] on button "button" at bounding box center [315, 239] width 62 height 35
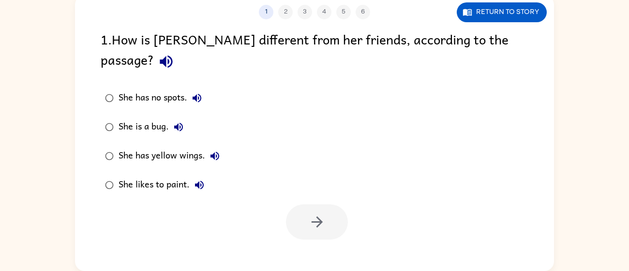
click at [165, 147] on div "She has yellow wings." at bounding box center [172, 156] width 106 height 19
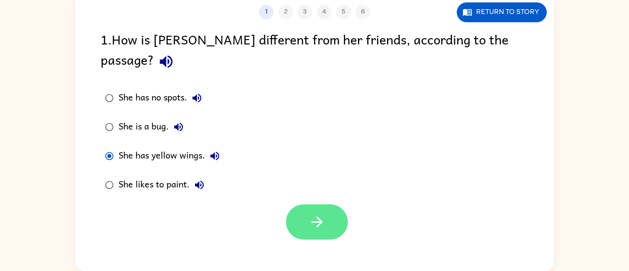
click at [332, 205] on button "button" at bounding box center [317, 222] width 62 height 35
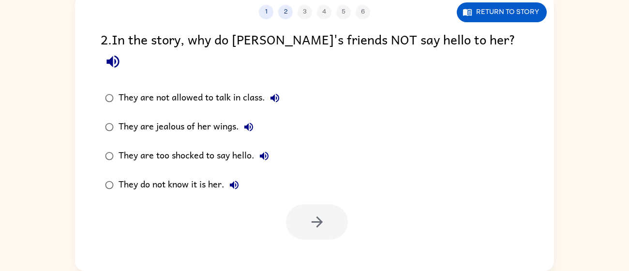
click at [210, 176] on div "They do not know it is her." at bounding box center [181, 185] width 125 height 19
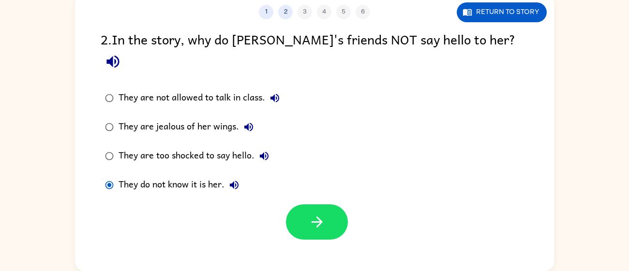
click at [233, 181] on icon "button" at bounding box center [234, 185] width 9 height 9
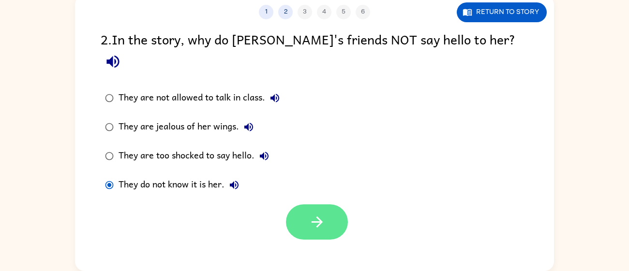
click at [313, 214] on icon "button" at bounding box center [317, 222] width 17 height 17
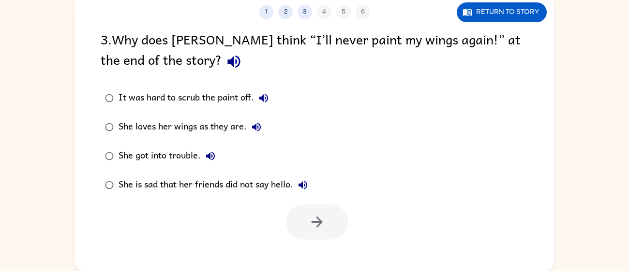
click at [207, 124] on div "She loves her wings as they are." at bounding box center [193, 127] width 148 height 19
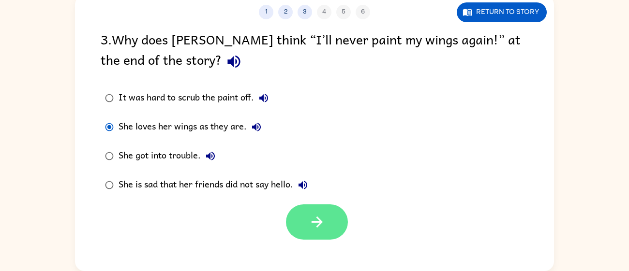
click at [310, 225] on icon "button" at bounding box center [317, 222] width 17 height 17
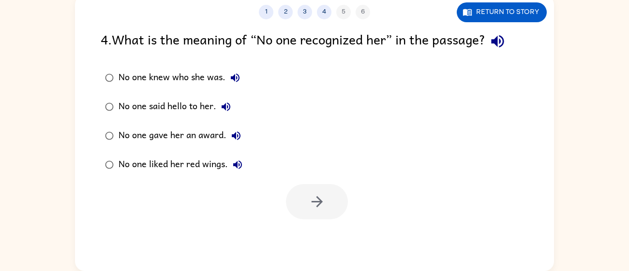
click at [147, 78] on div "No one knew who she was." at bounding box center [182, 77] width 126 height 19
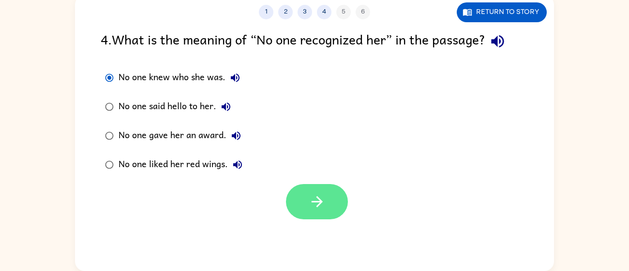
click at [295, 202] on button "button" at bounding box center [317, 201] width 62 height 35
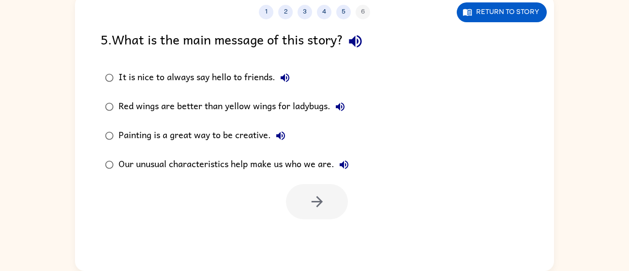
click at [296, 163] on div "Our unusual characteristics help make us who we are." at bounding box center [236, 164] width 235 height 19
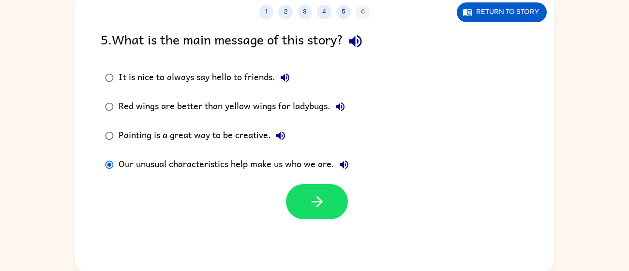
click at [219, 208] on div at bounding box center [314, 199] width 479 height 40
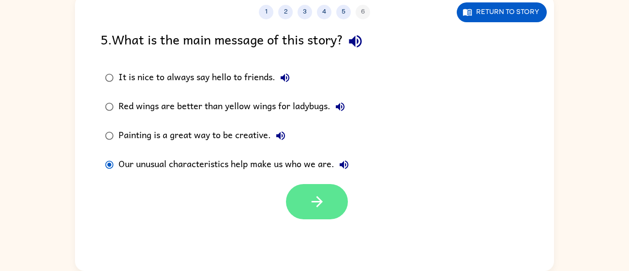
click at [322, 202] on icon "button" at bounding box center [317, 202] width 17 height 17
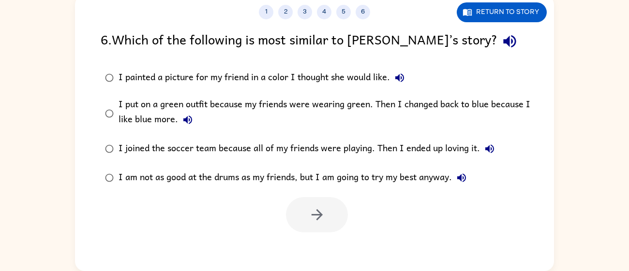
click at [184, 119] on icon "button" at bounding box center [187, 120] width 9 height 9
click at [399, 77] on icon "button" at bounding box center [399, 78] width 9 height 9
click at [346, 102] on div "I put on a green outfit because my friends were wearing green. Then I changed b…" at bounding box center [330, 113] width 423 height 32
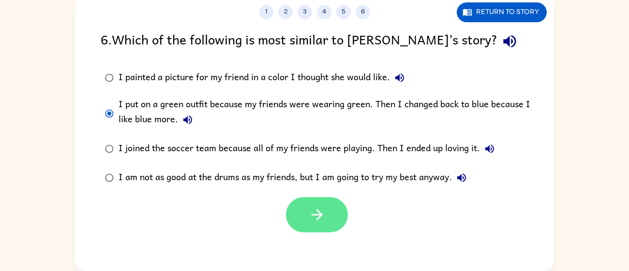
click at [314, 226] on button "button" at bounding box center [317, 214] width 62 height 35
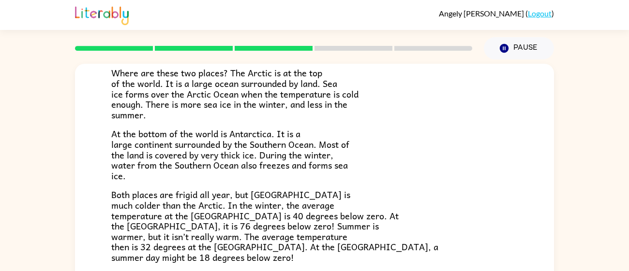
scroll to position [126, 0]
click at [265, 107] on span "Where are these two places? The Arctic is at the top of the world. It is a larg…" at bounding box center [234, 93] width 247 height 56
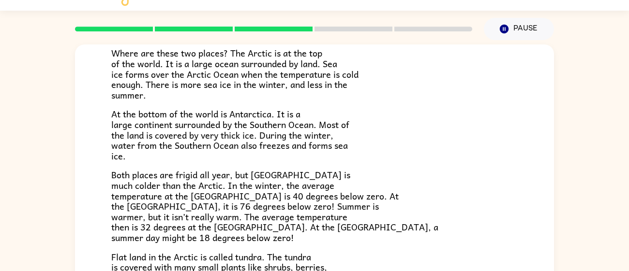
scroll to position [20, 0]
click at [163, 172] on span "Both places are frigid all year, but Antarctica is much colder than the Arctic.…" at bounding box center [274, 205] width 327 height 77
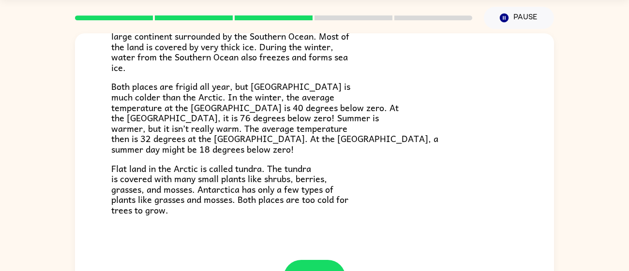
scroll to position [69, 0]
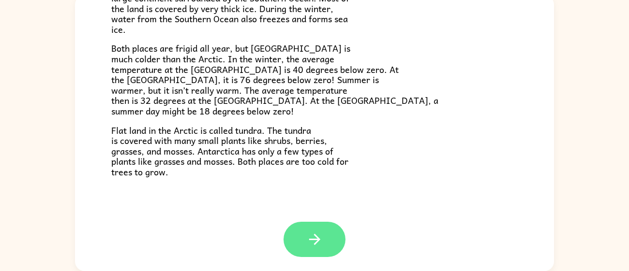
click at [324, 224] on button "button" at bounding box center [315, 239] width 62 height 35
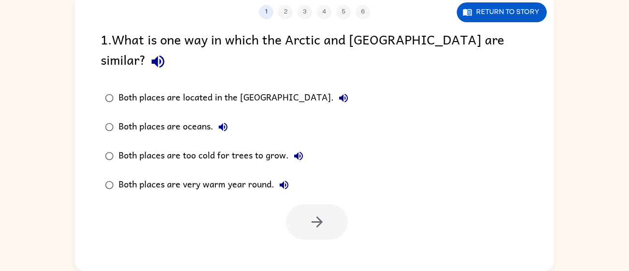
scroll to position [0, 0]
click at [181, 147] on div "Both places are too cold for trees to grow." at bounding box center [214, 156] width 190 height 19
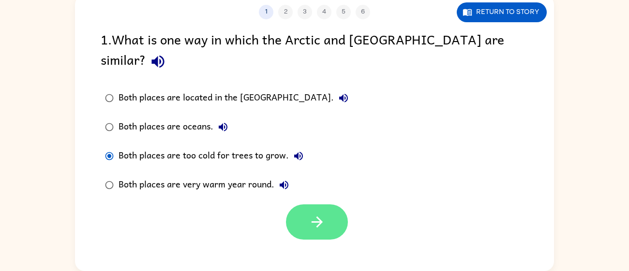
click at [308, 205] on button "button" at bounding box center [317, 222] width 62 height 35
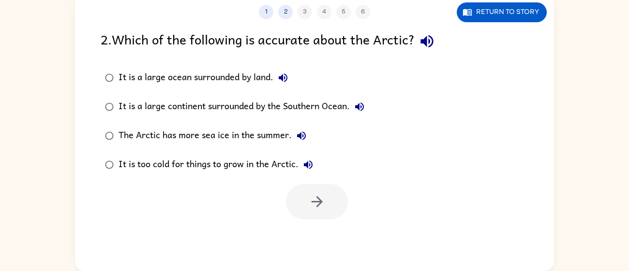
click at [194, 136] on div "The Arctic has more sea ice in the summer." at bounding box center [215, 135] width 193 height 19
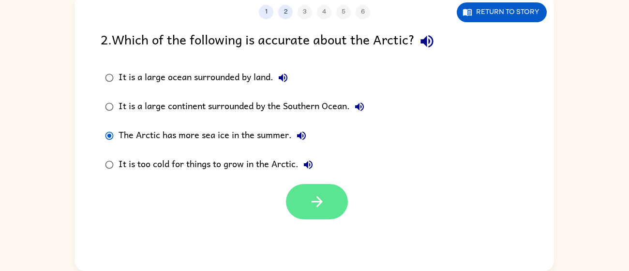
click at [307, 200] on button "button" at bounding box center [317, 201] width 62 height 35
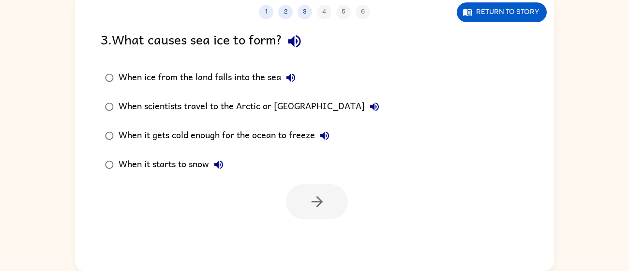
click at [201, 75] on div "When ice from the land falls into the sea" at bounding box center [210, 77] width 182 height 19
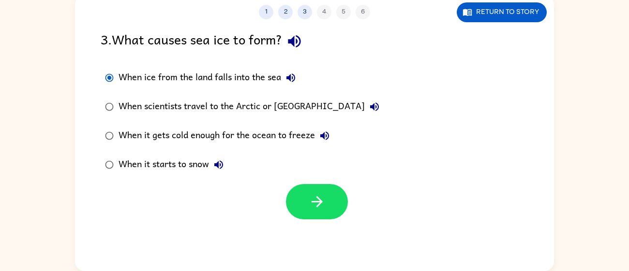
click at [224, 138] on div "When it gets cold enough for the ocean to freeze" at bounding box center [227, 135] width 216 height 19
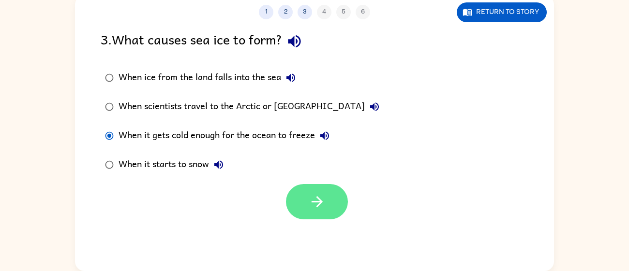
click at [319, 195] on icon "button" at bounding box center [317, 202] width 17 height 17
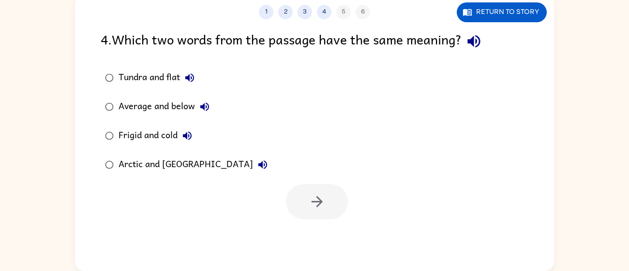
click at [178, 169] on div "Arctic and Antarctica" at bounding box center [196, 164] width 154 height 19
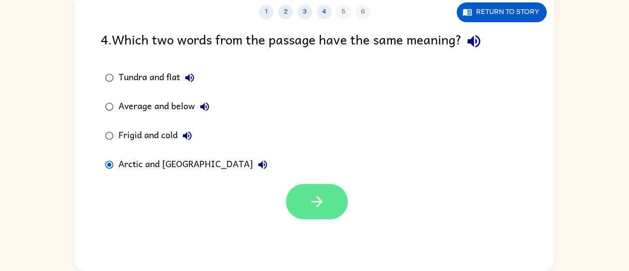
click at [302, 198] on button "button" at bounding box center [317, 201] width 62 height 35
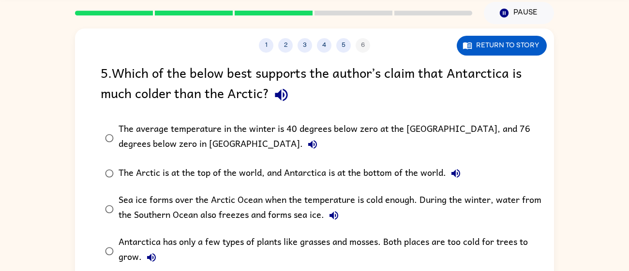
scroll to position [35, 0]
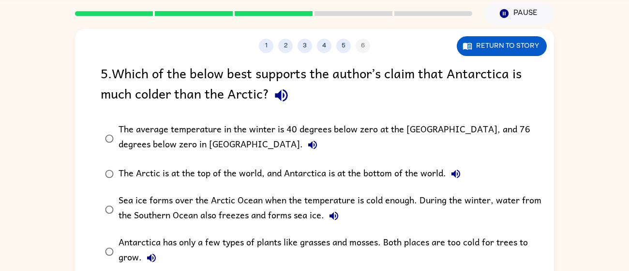
click at [282, 90] on icon "button" at bounding box center [281, 95] width 17 height 17
click at [303, 147] on button "The average temperature in the winter is 40 degrees below zero at the North Pol…" at bounding box center [312, 144] width 19 height 19
click at [279, 96] on icon "button" at bounding box center [281, 96] width 13 height 13
click at [307, 141] on icon "button" at bounding box center [313, 145] width 12 height 12
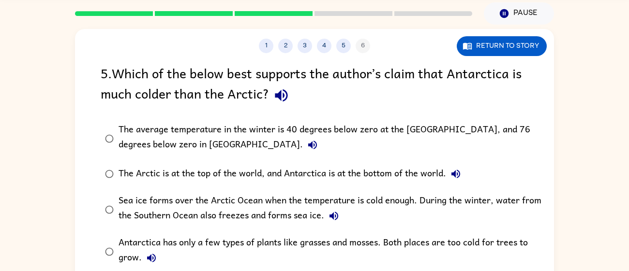
click at [307, 141] on icon "button" at bounding box center [313, 145] width 12 height 12
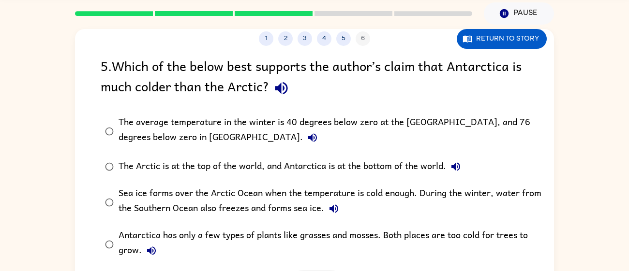
scroll to position [69, 0]
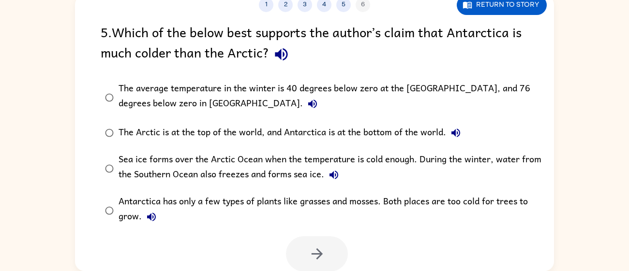
click at [454, 136] on icon "button" at bounding box center [456, 133] width 12 height 12
click at [328, 173] on icon "button" at bounding box center [334, 175] width 12 height 12
click at [150, 217] on icon "button" at bounding box center [151, 217] width 9 height 9
click at [334, 173] on icon "button" at bounding box center [334, 175] width 12 height 12
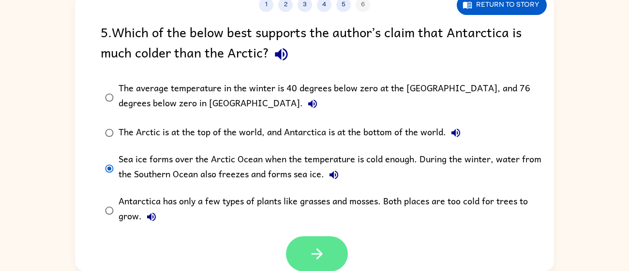
click at [323, 248] on icon "button" at bounding box center [317, 254] width 17 height 17
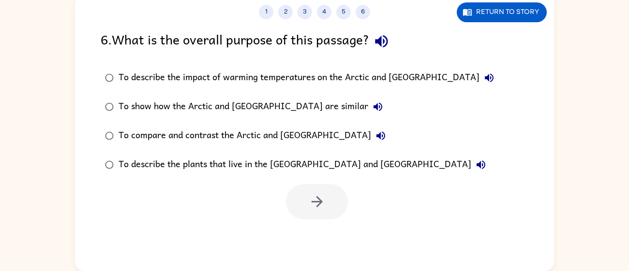
scroll to position [0, 0]
click at [372, 103] on icon "button" at bounding box center [378, 107] width 12 height 12
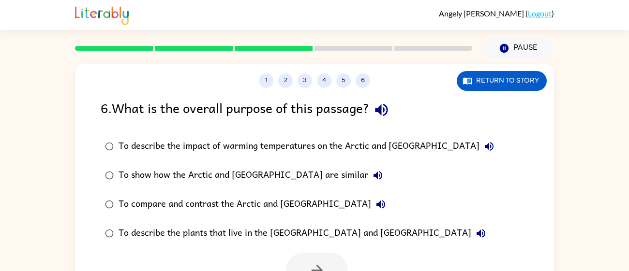
scroll to position [69, 0]
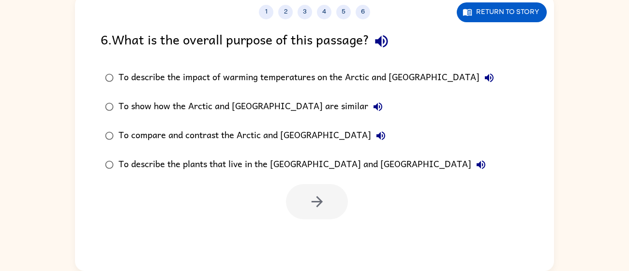
click at [368, 100] on button "To show how the Arctic and Antarctica are similar" at bounding box center [377, 106] width 19 height 19
click at [244, 104] on div "To show how the Arctic and Antarctica are similar" at bounding box center [253, 106] width 269 height 19
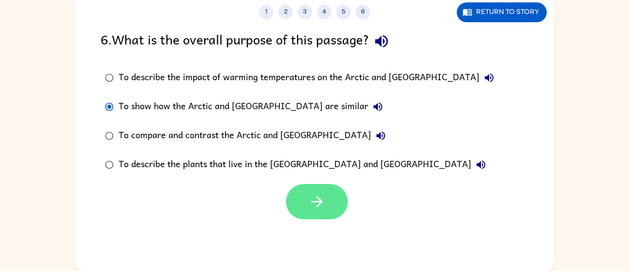
click at [327, 188] on button "button" at bounding box center [317, 201] width 62 height 35
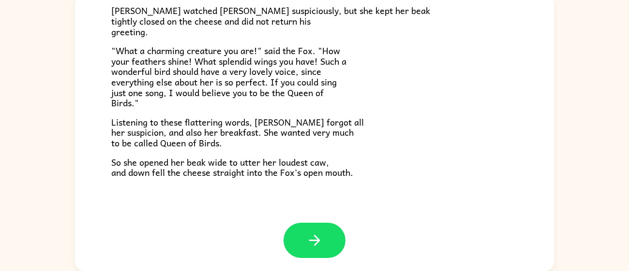
scroll to position [190, 0]
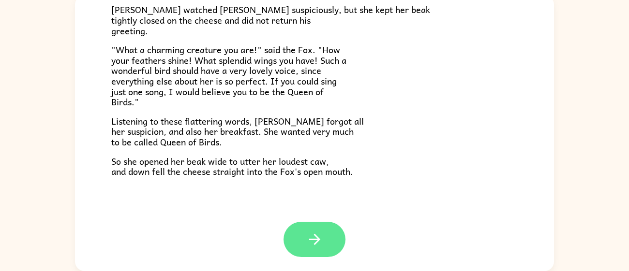
click at [307, 235] on icon "button" at bounding box center [314, 239] width 17 height 17
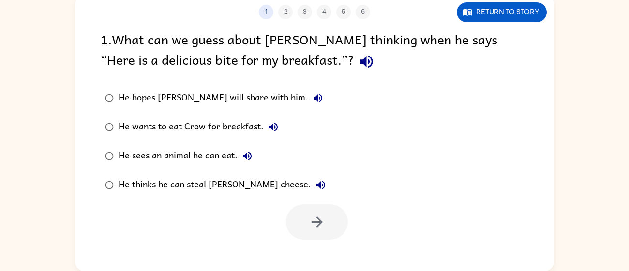
click at [192, 186] on div "He thinks he can steal Crow’s cheese." at bounding box center [225, 185] width 212 height 19
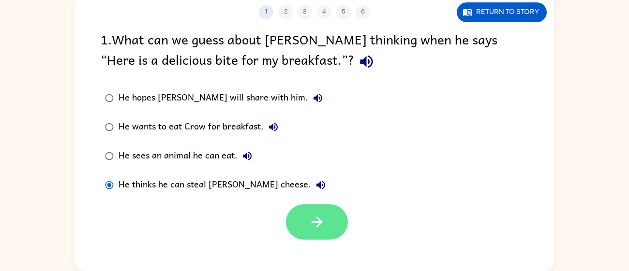
click at [305, 228] on button "button" at bounding box center [317, 222] width 62 height 35
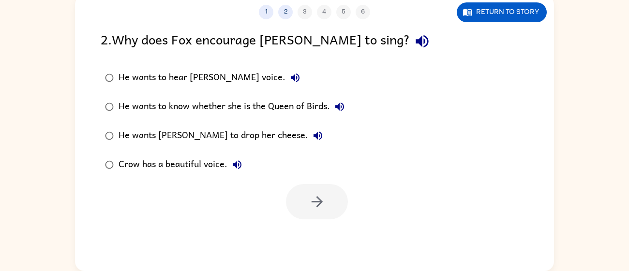
click at [217, 126] on div "He wants Crow to drop her cheese." at bounding box center [223, 135] width 209 height 19
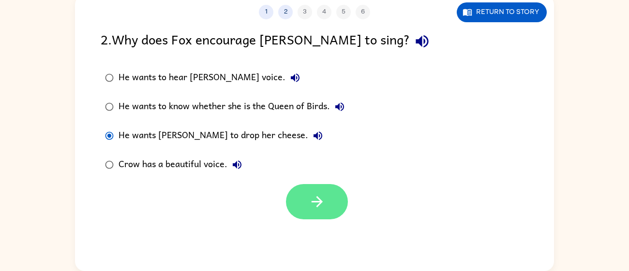
click at [332, 192] on button "button" at bounding box center [317, 201] width 62 height 35
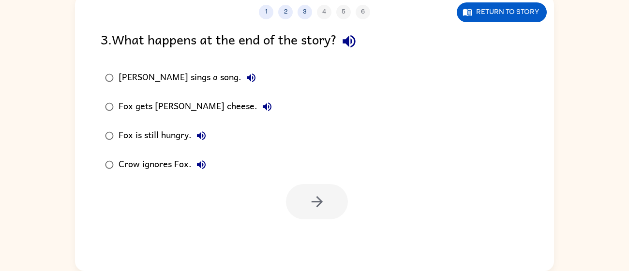
click at [172, 110] on div "Fox gets Crow's cheese." at bounding box center [198, 106] width 158 height 19
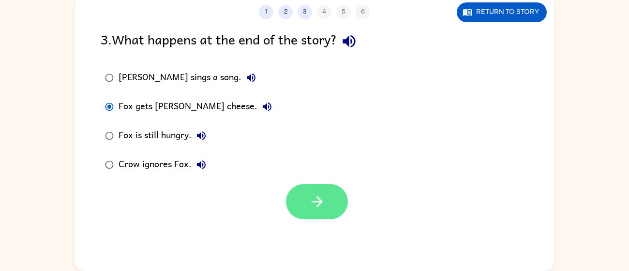
click at [292, 202] on button "button" at bounding box center [317, 201] width 62 height 35
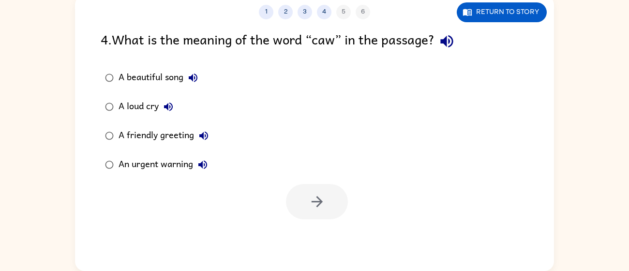
click at [136, 111] on div "A loud cry" at bounding box center [149, 106] width 60 height 19
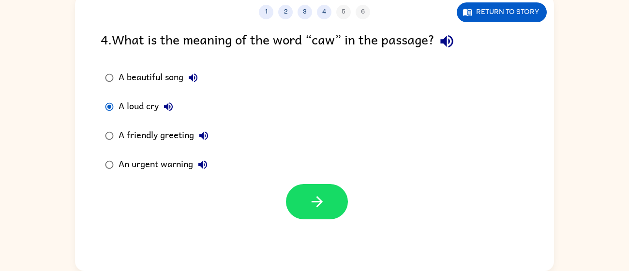
click at [170, 106] on icon "button" at bounding box center [168, 107] width 9 height 9
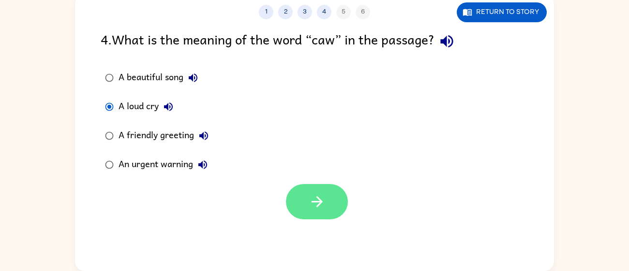
click at [291, 207] on button "button" at bounding box center [317, 201] width 62 height 35
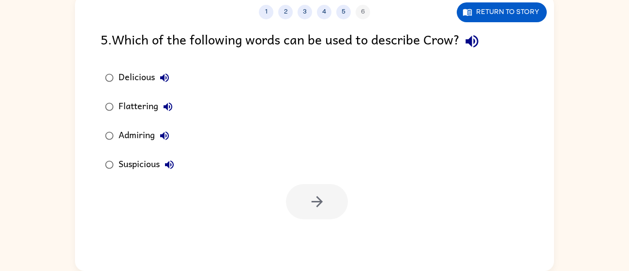
click at [139, 139] on div "Admiring" at bounding box center [147, 135] width 56 height 19
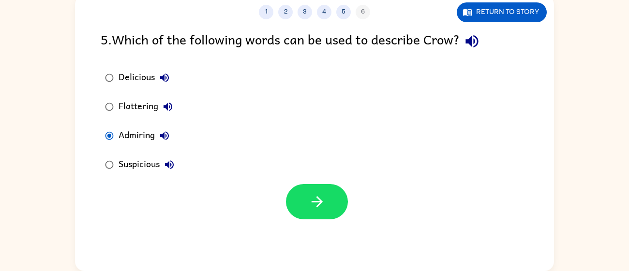
click at [156, 108] on div "Flattering" at bounding box center [148, 106] width 59 height 19
click at [146, 142] on div "Admiring" at bounding box center [147, 135] width 56 height 19
click at [145, 159] on div "Suspicious" at bounding box center [149, 164] width 60 height 19
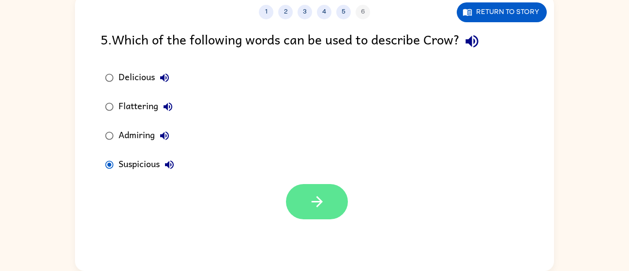
click at [318, 189] on button "button" at bounding box center [317, 201] width 62 height 35
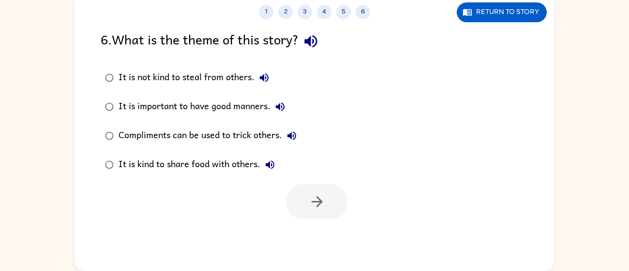
click at [189, 138] on div "Compliments can be used to trick others." at bounding box center [210, 135] width 183 height 19
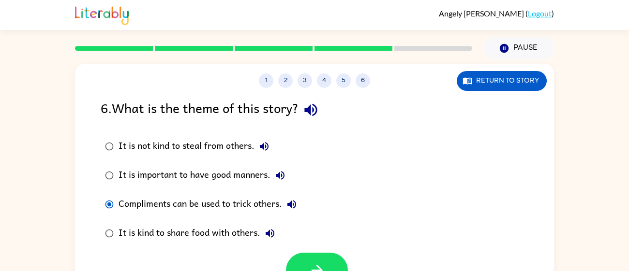
scroll to position [69, 0]
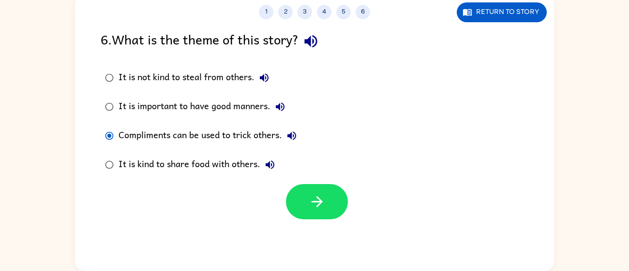
click at [214, 76] on div "It is not kind to steal from others." at bounding box center [196, 77] width 155 height 19
click at [207, 137] on div "Compliments can be used to trick others." at bounding box center [210, 135] width 183 height 19
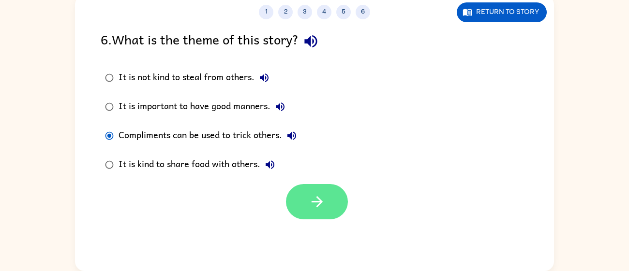
click at [313, 186] on button "button" at bounding box center [317, 201] width 62 height 35
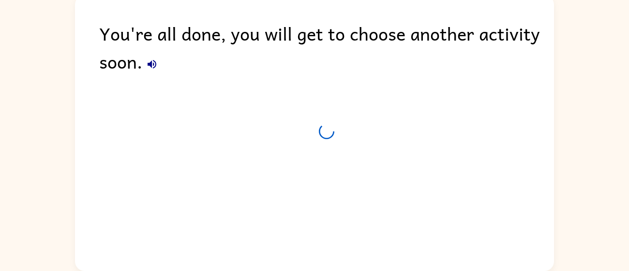
scroll to position [51, 0]
